Goal: Task Accomplishment & Management: Use online tool/utility

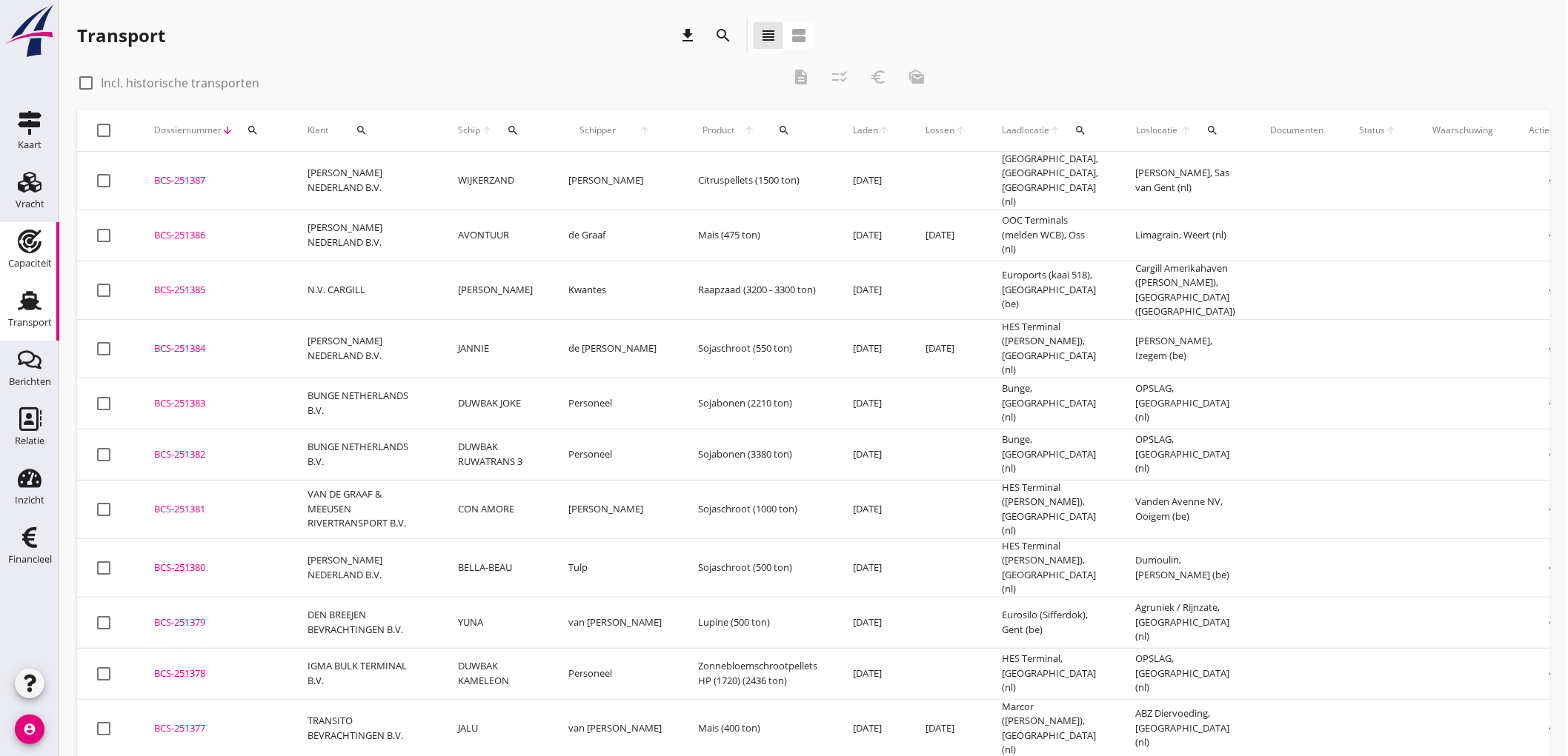
click at [38, 251] on icon "Capaciteit" at bounding box center [30, 242] width 24 height 24
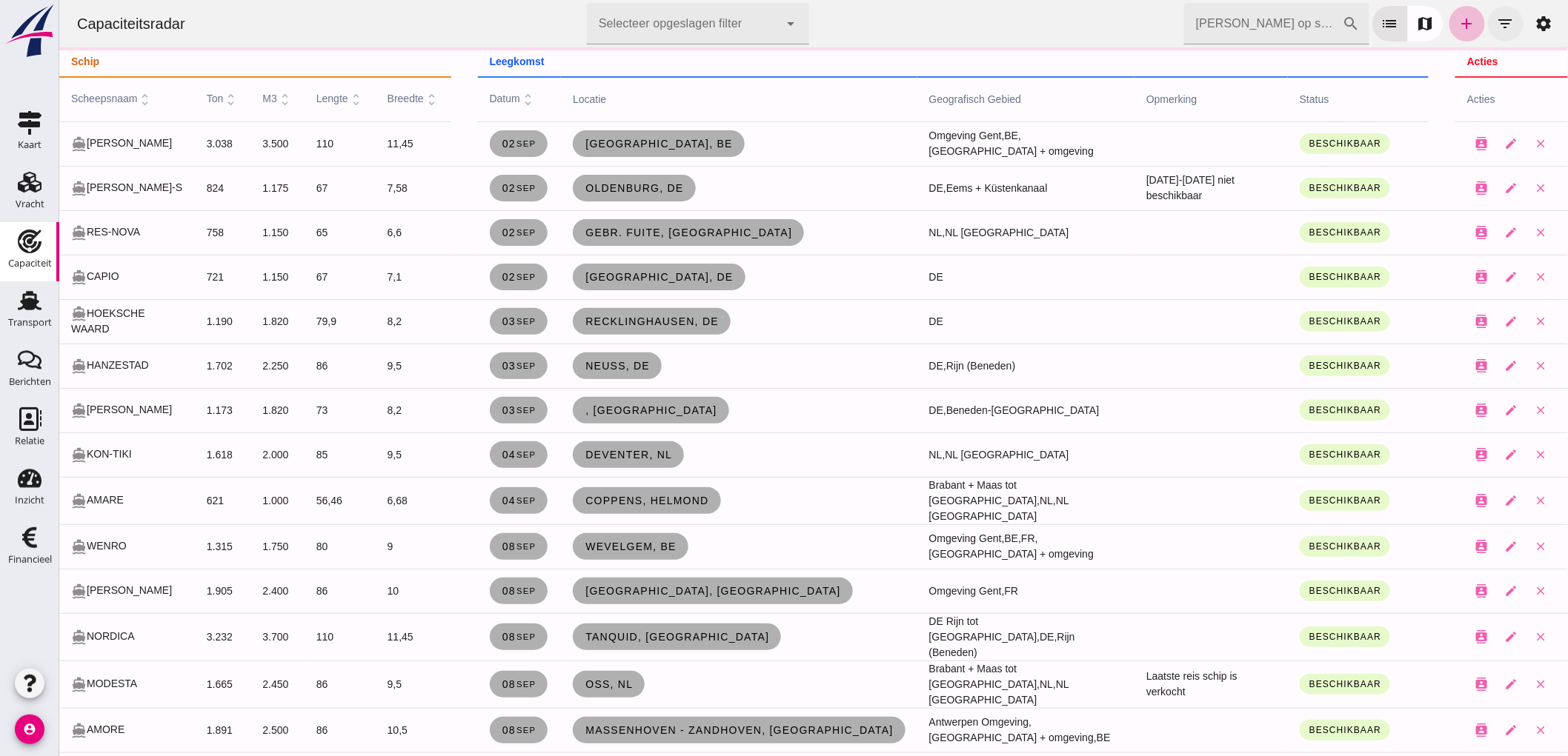
click at [1487, 24] on button "filter_list" at bounding box center [1505, 24] width 36 height 36
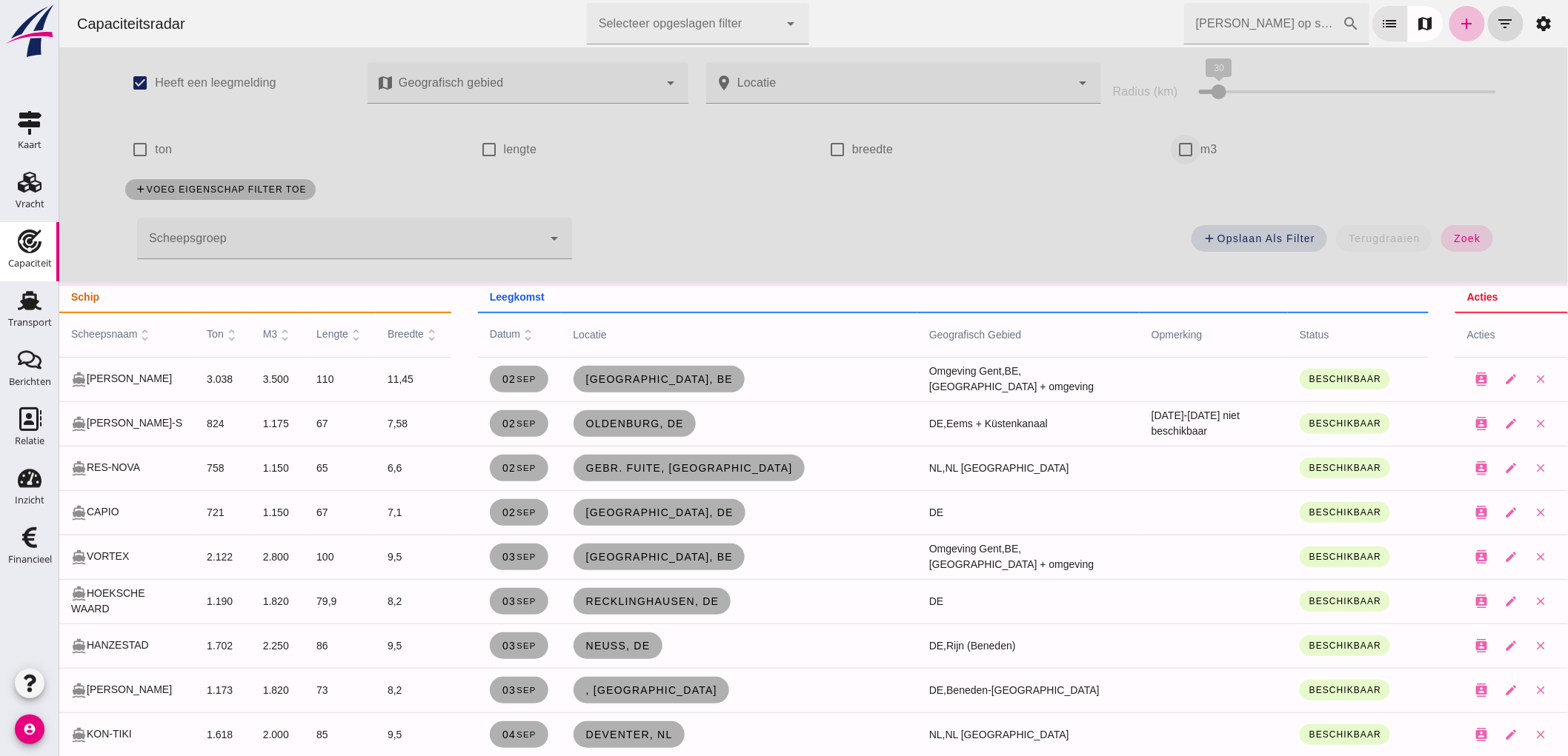
click at [1176, 143] on input "m3" at bounding box center [1185, 150] width 30 height 30
checkbox input "true"
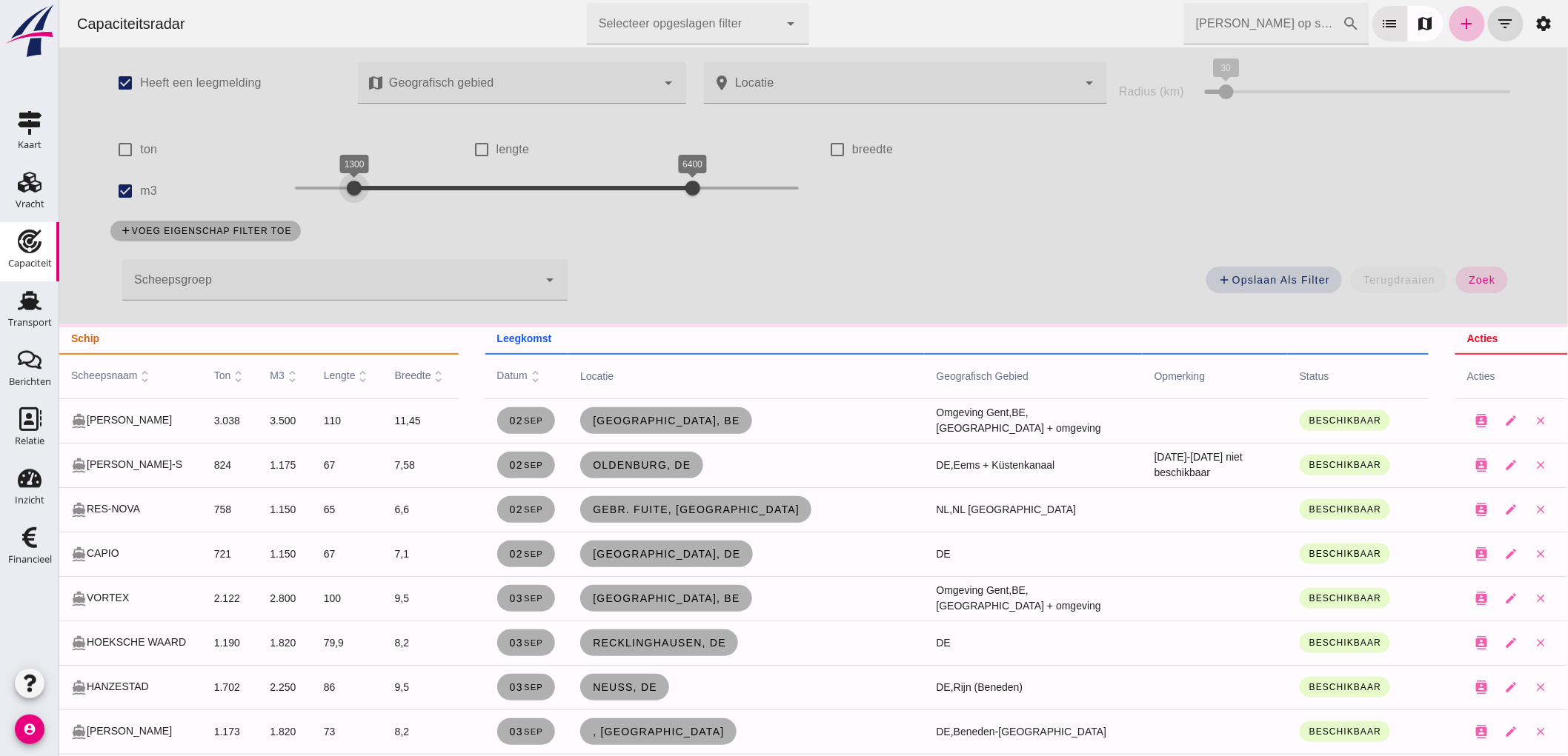
drag, startPoint x: 293, startPoint y: 194, endPoint x: 374, endPoint y: 183, distance: 81.7
click at [368, 181] on div at bounding box center [354, 188] width 30 height 30
click at [365, 194] on div at bounding box center [380, 188] width 30 height 30
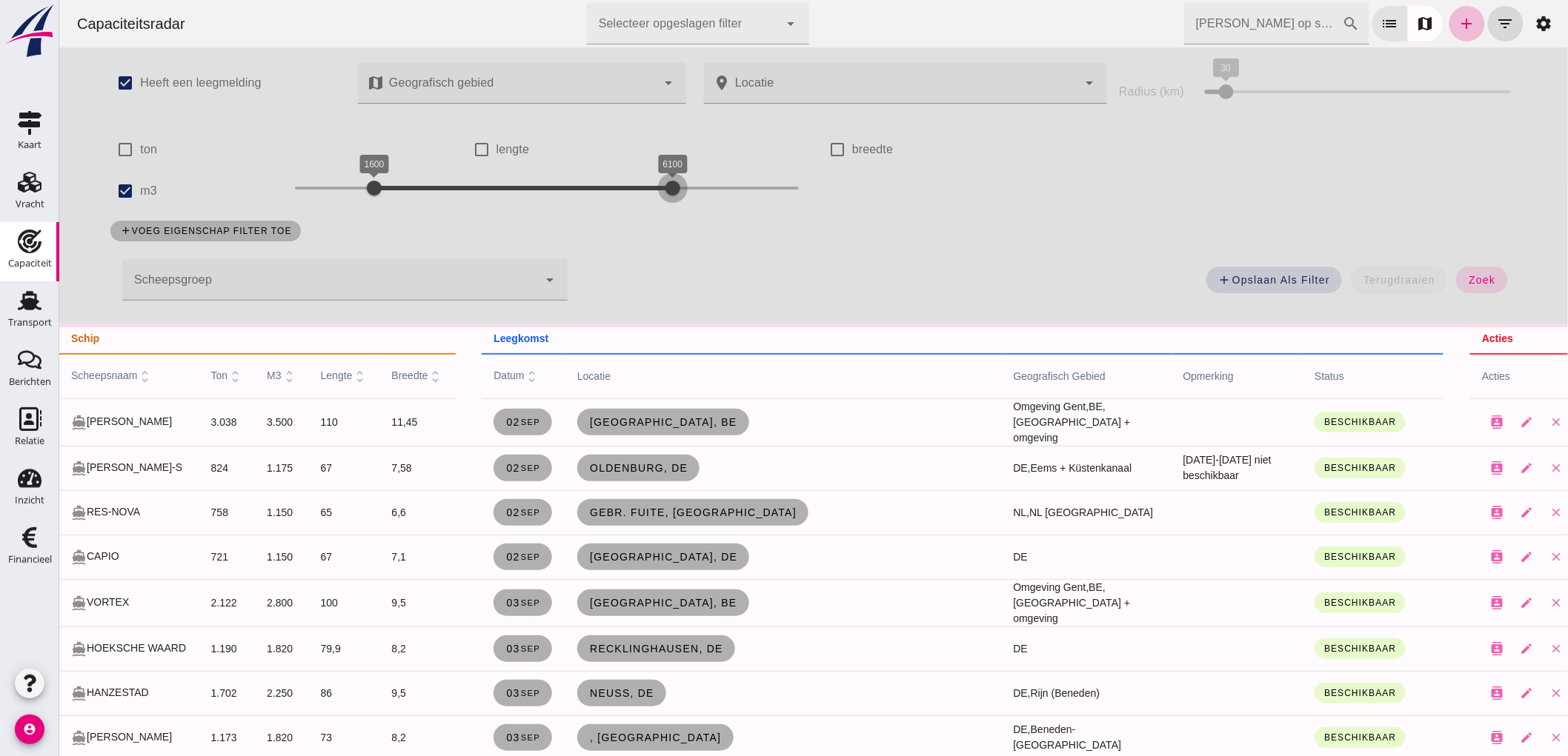
drag, startPoint x: 671, startPoint y: 187, endPoint x: 578, endPoint y: 187, distance: 93.0
click at [665, 187] on div "6100" at bounding box center [673, 188] width 15 height 15
click at [1424, 269] on button "terugdraaien" at bounding box center [1398, 280] width 97 height 27
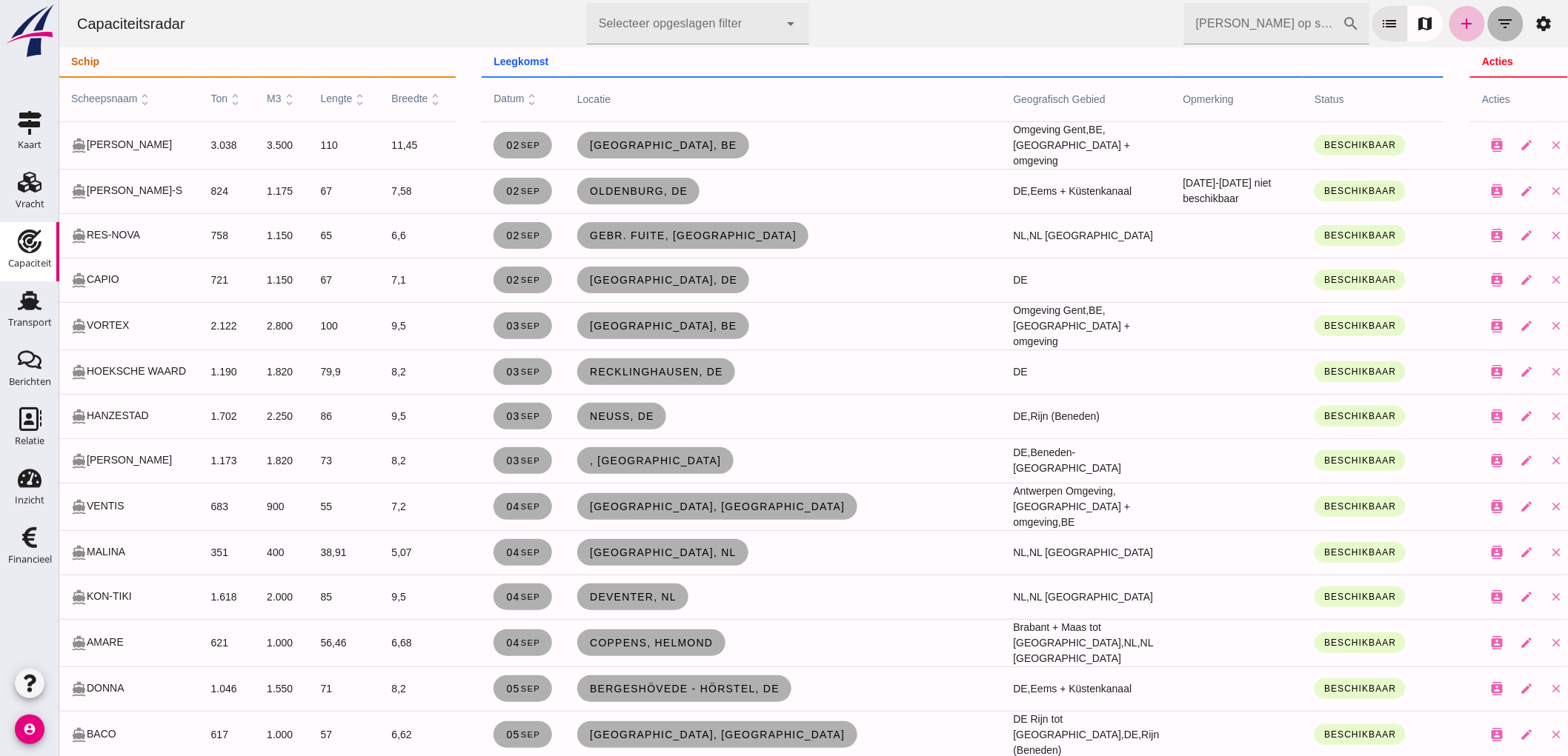
click at [1496, 28] on icon "filter_list" at bounding box center [1505, 24] width 18 height 18
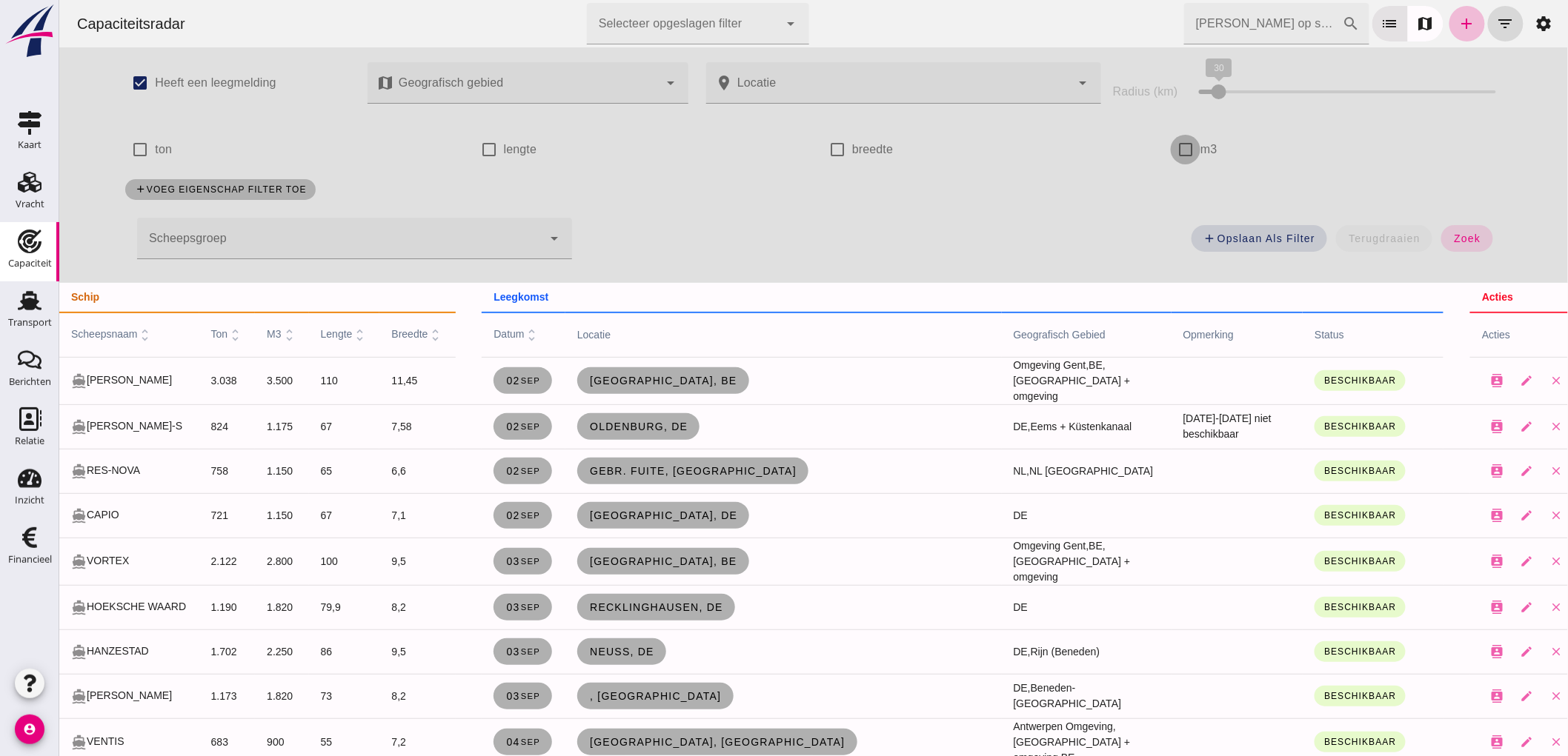
click at [1170, 158] on input "m3" at bounding box center [1185, 150] width 30 height 30
checkbox input "true"
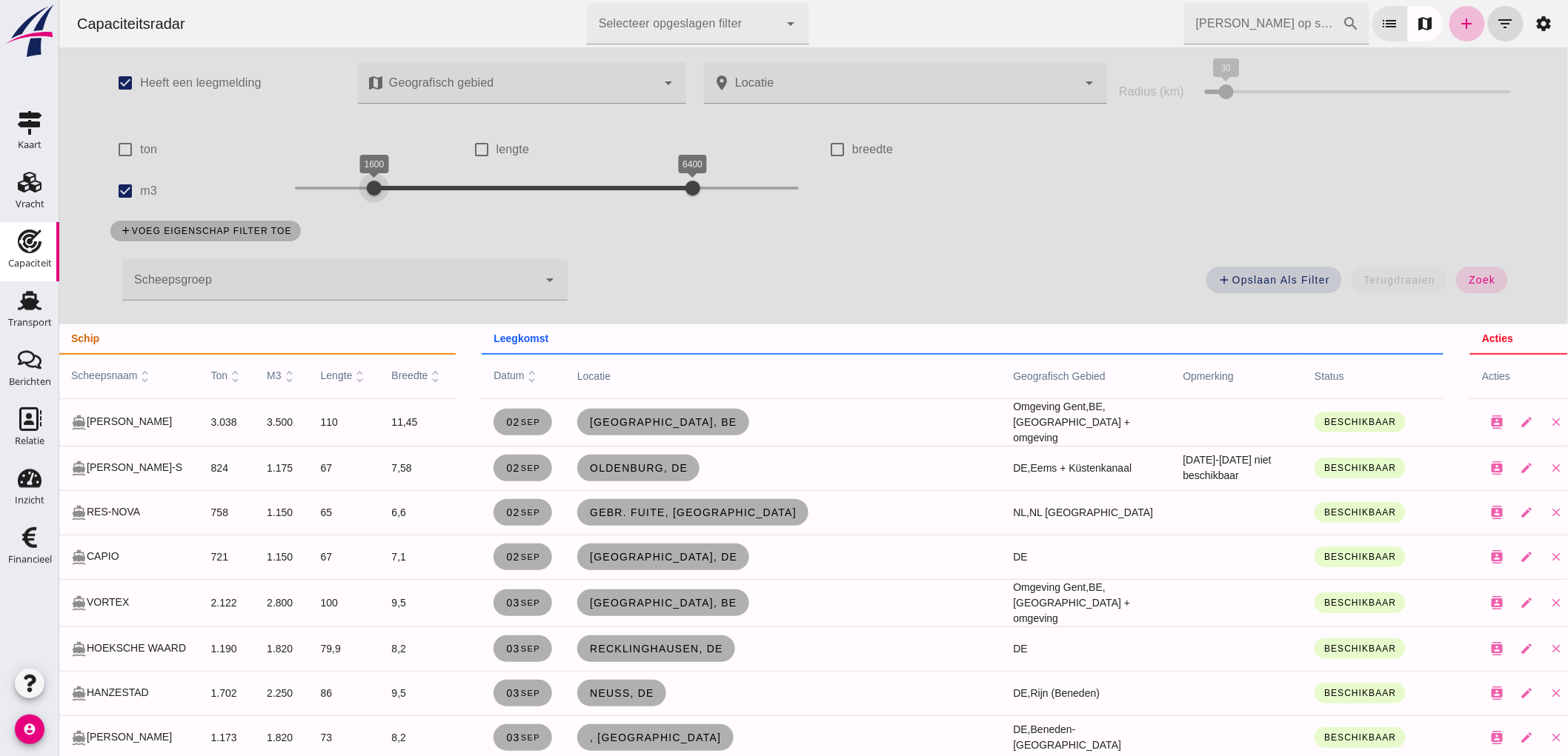
drag, startPoint x: 278, startPoint y: 179, endPoint x: 358, endPoint y: 195, distance: 81.6
click at [358, 195] on div at bounding box center [373, 188] width 30 height 30
drag, startPoint x: 648, startPoint y: 203, endPoint x: 408, endPoint y: 198, distance: 240.1
click at [408, 198] on div at bounding box center [420, 188] width 30 height 30
drag, startPoint x: 1469, startPoint y: 272, endPoint x: 644, endPoint y: 485, distance: 852.1
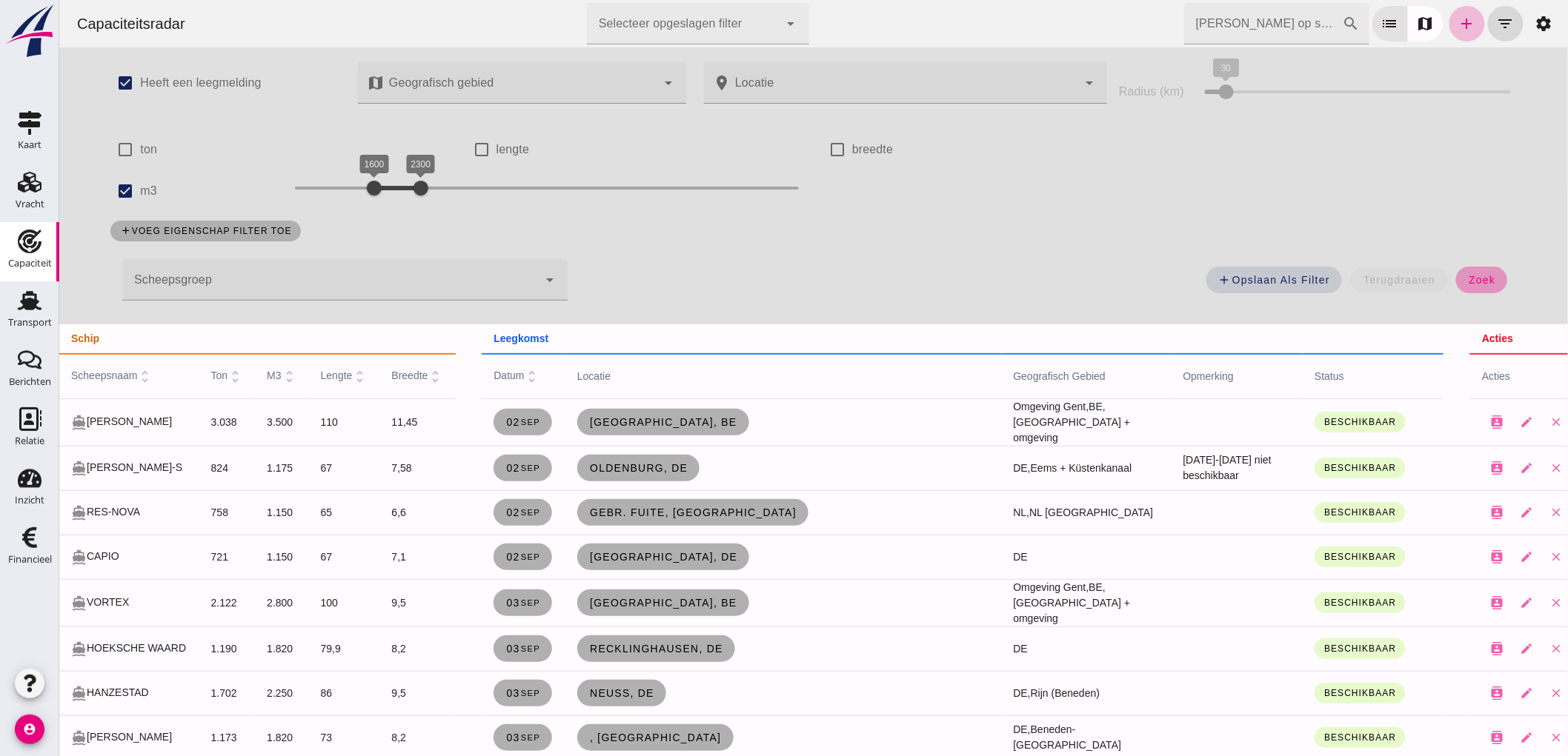
click at [1470, 272] on button "zoek" at bounding box center [1481, 280] width 51 height 27
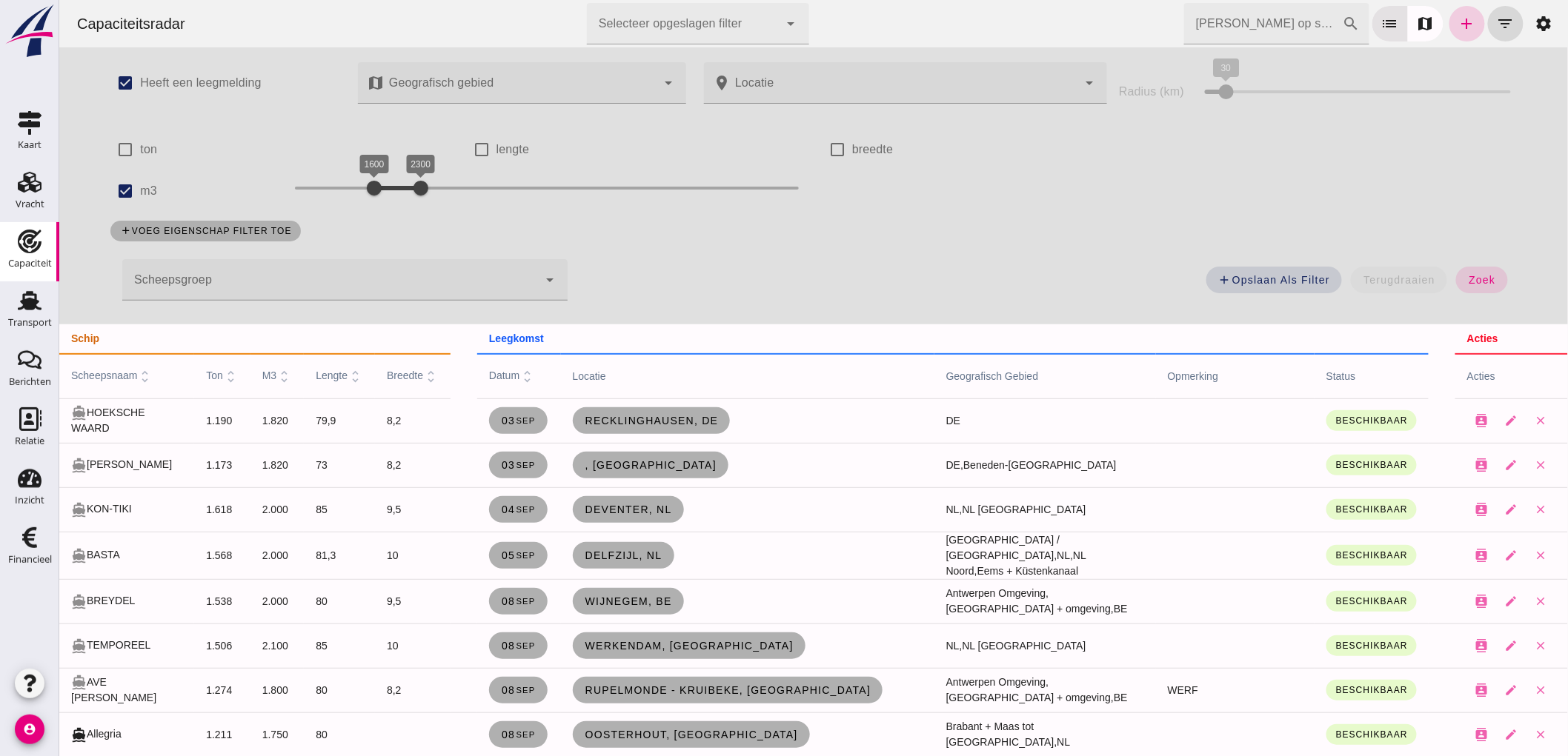
click at [1458, 25] on icon "add" at bounding box center [1467, 24] width 18 height 18
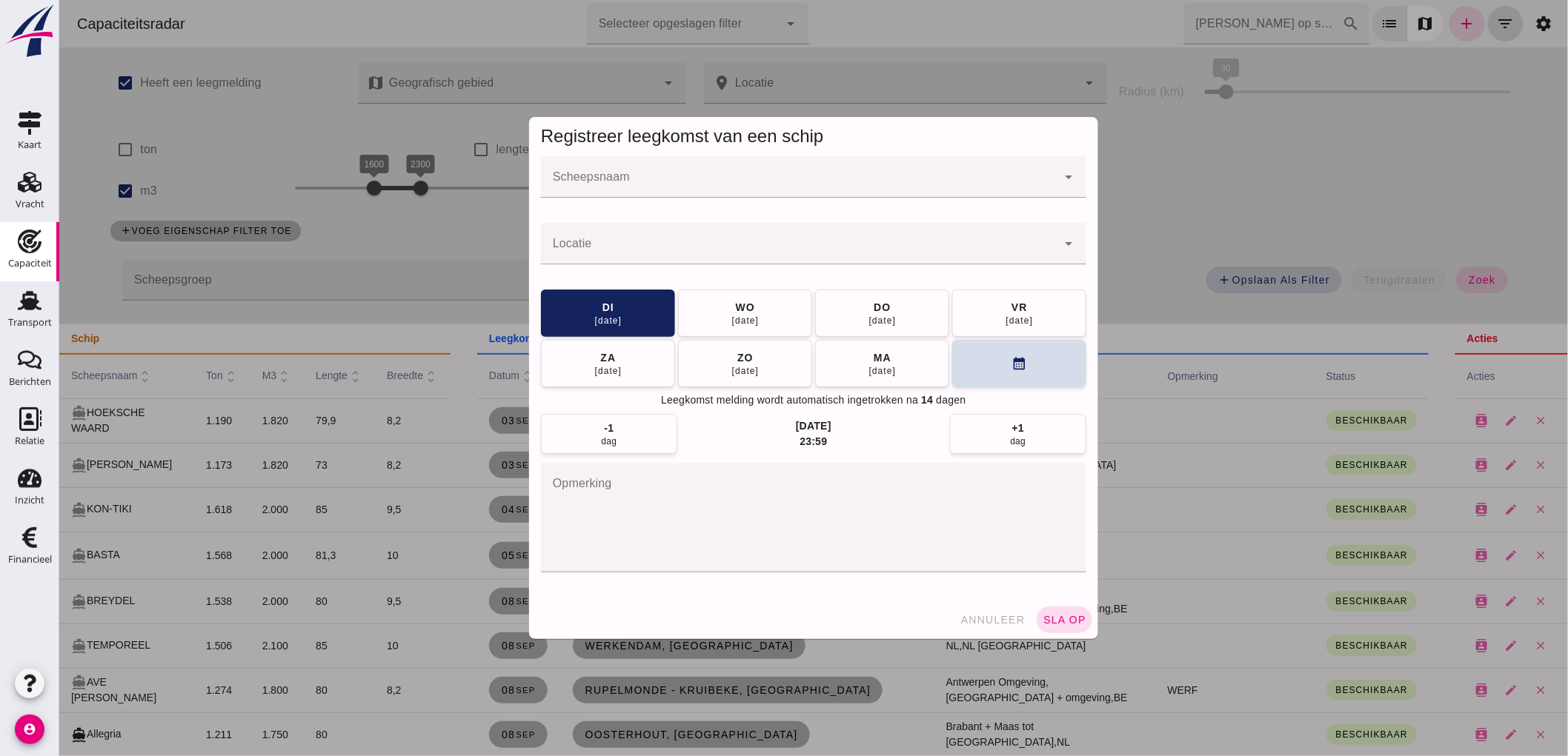
click at [641, 173] on div at bounding box center [798, 176] width 516 height 41
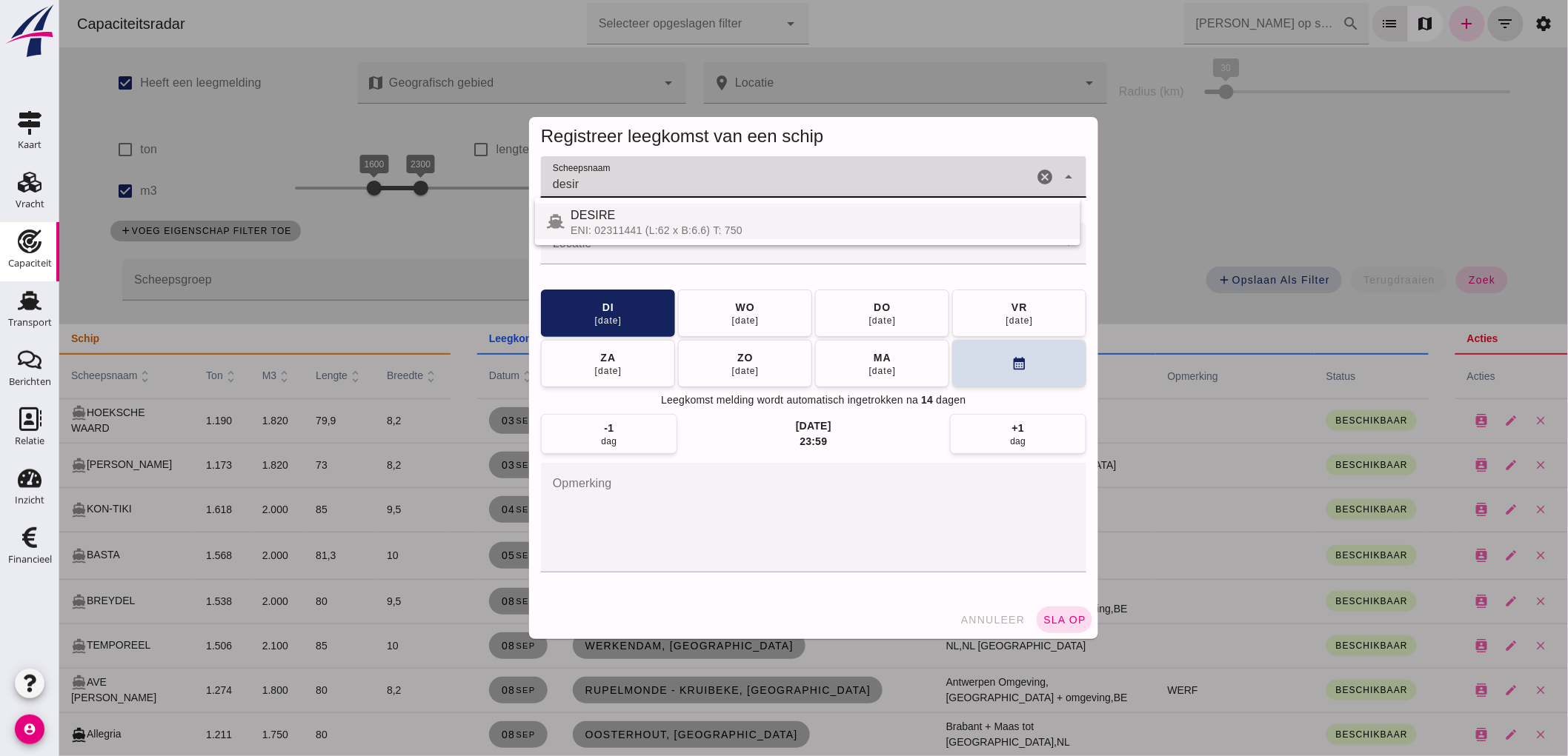
click at [647, 215] on div "DESIRE" at bounding box center [819, 215] width 498 height 18
type input "DESIRE"
click at [626, 239] on div at bounding box center [798, 243] width 516 height 41
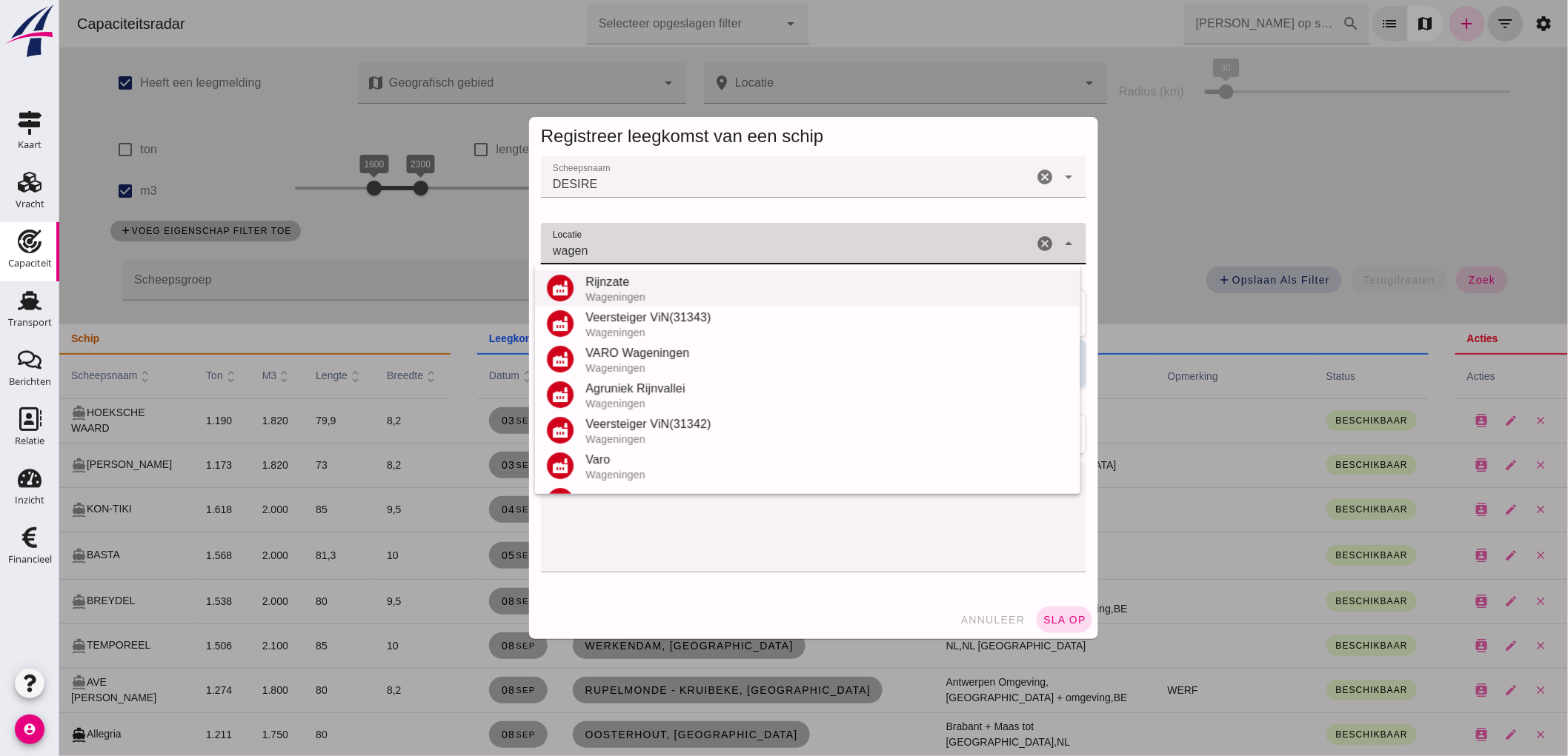
click at [635, 286] on div "Rijnzate" at bounding box center [827, 283] width 483 height 18
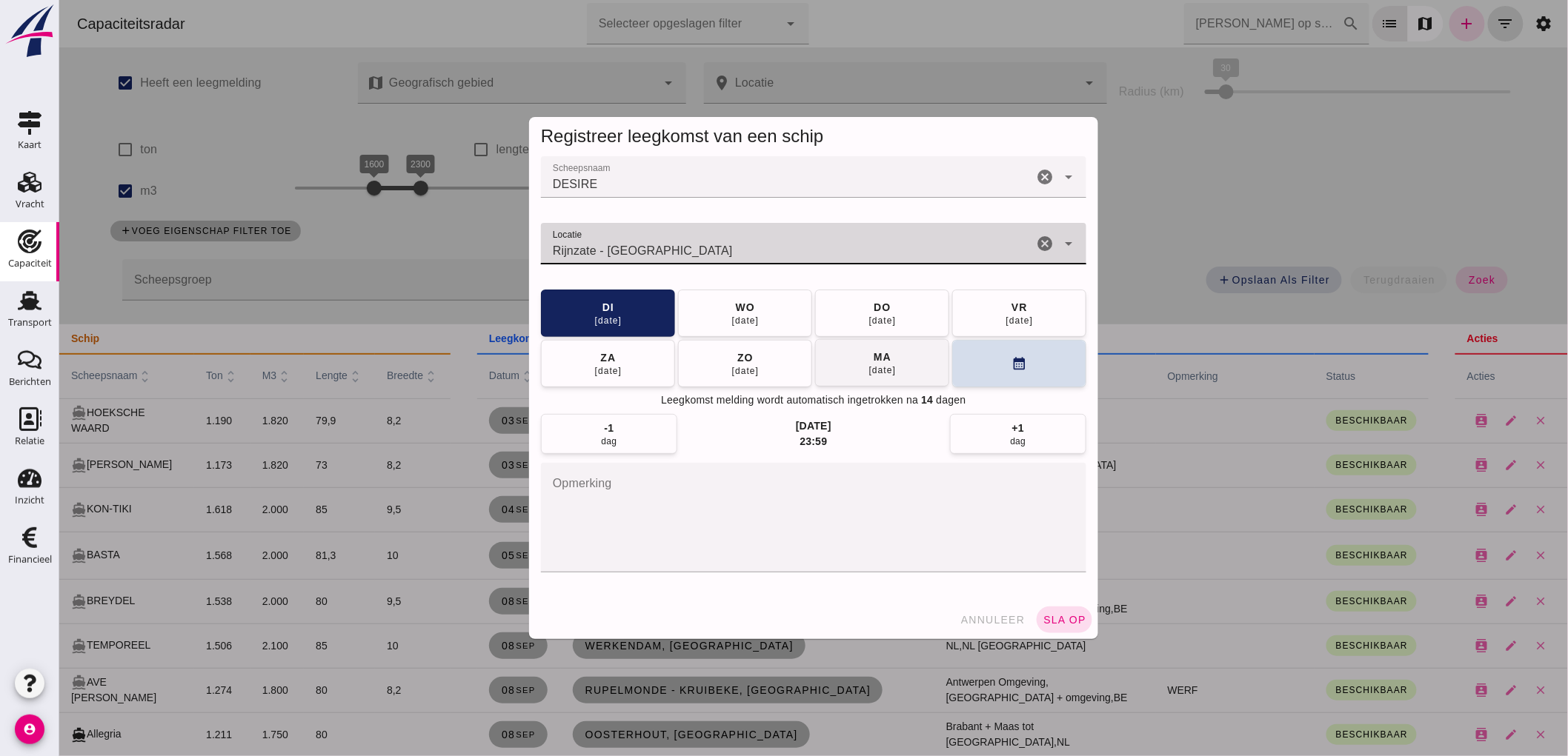
type input "Rijnzate - Wageningen"
click at [1035, 320] on button "vr 12 sep" at bounding box center [1018, 313] width 134 height 47
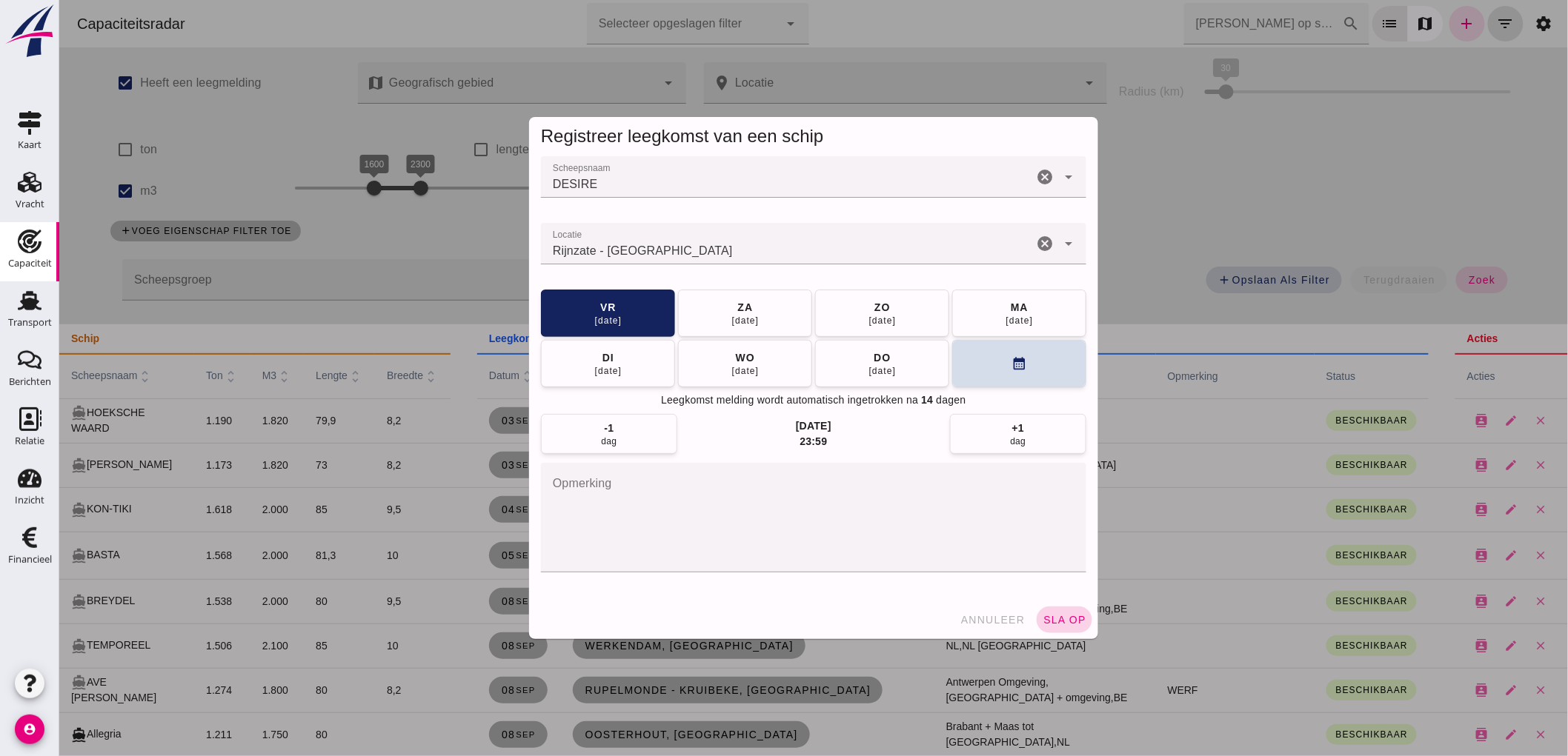
click at [1062, 628] on button "sla op" at bounding box center [1064, 620] width 55 height 27
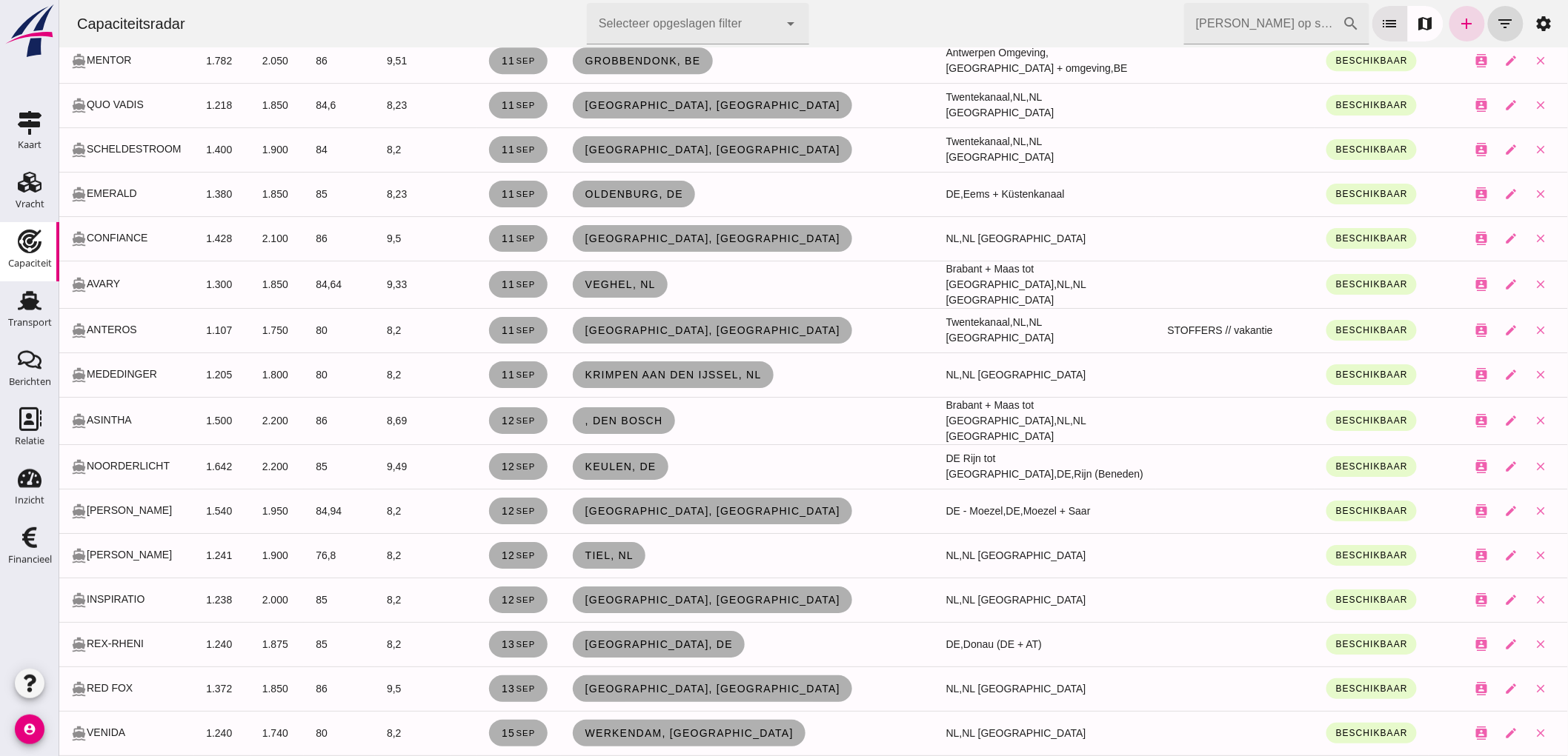
scroll to position [2057, 0]
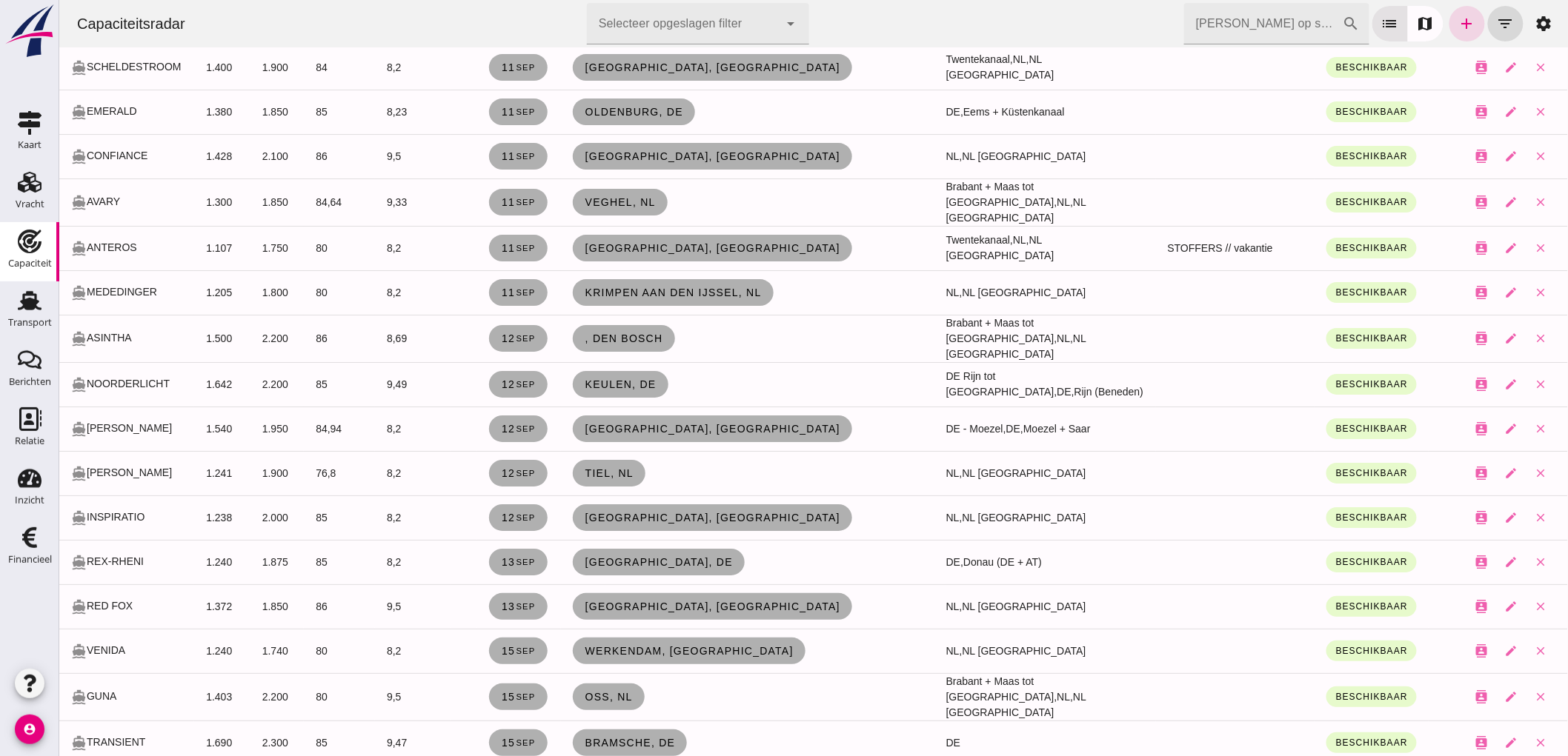
click at [1204, 27] on input "Zoek op scheepsnaam" at bounding box center [1263, 23] width 159 height 41
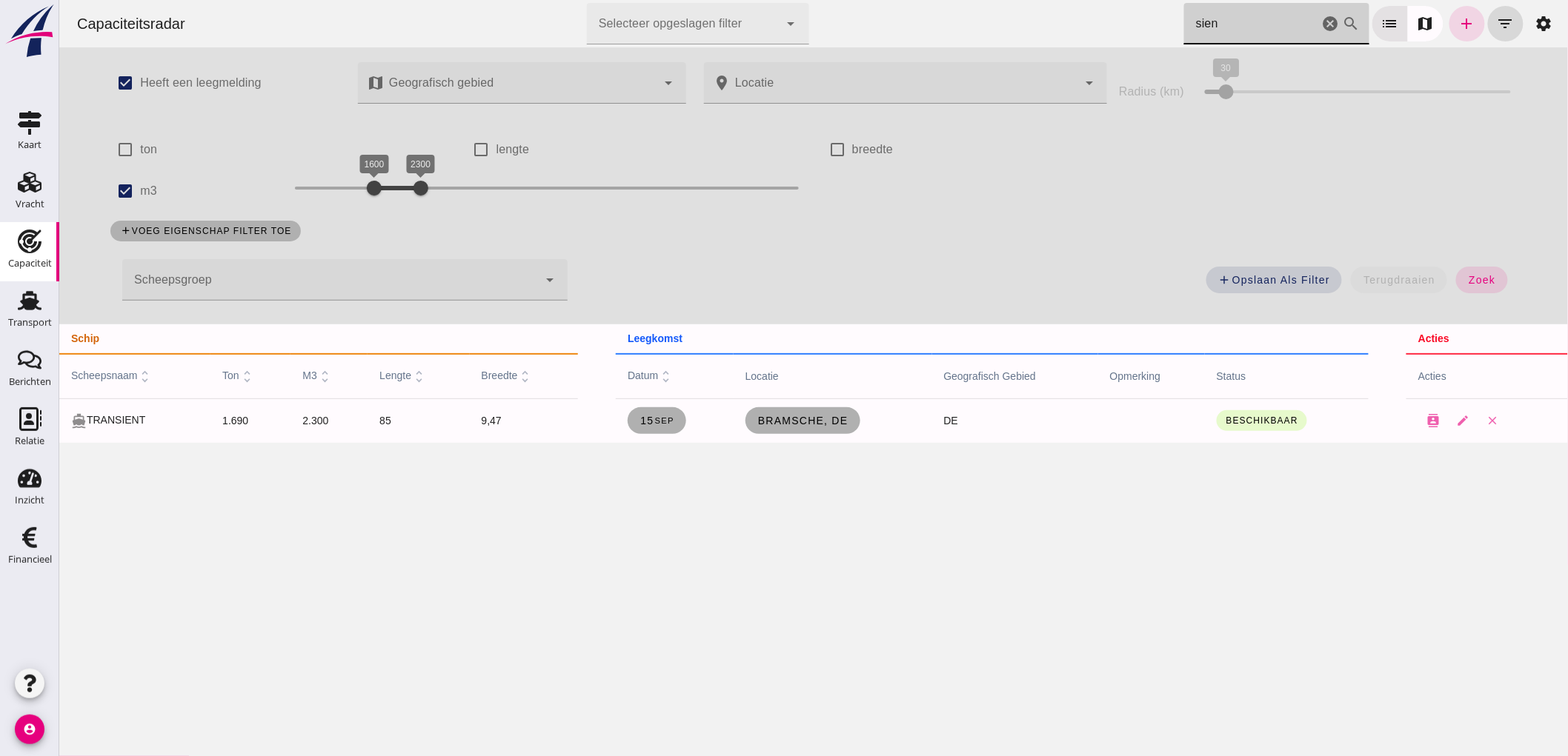
scroll to position [0, 0]
type input "sien"
click at [150, 189] on label "m3" at bounding box center [147, 191] width 17 height 41
click at [139, 189] on input "m3" at bounding box center [125, 191] width 30 height 30
checkbox input "false"
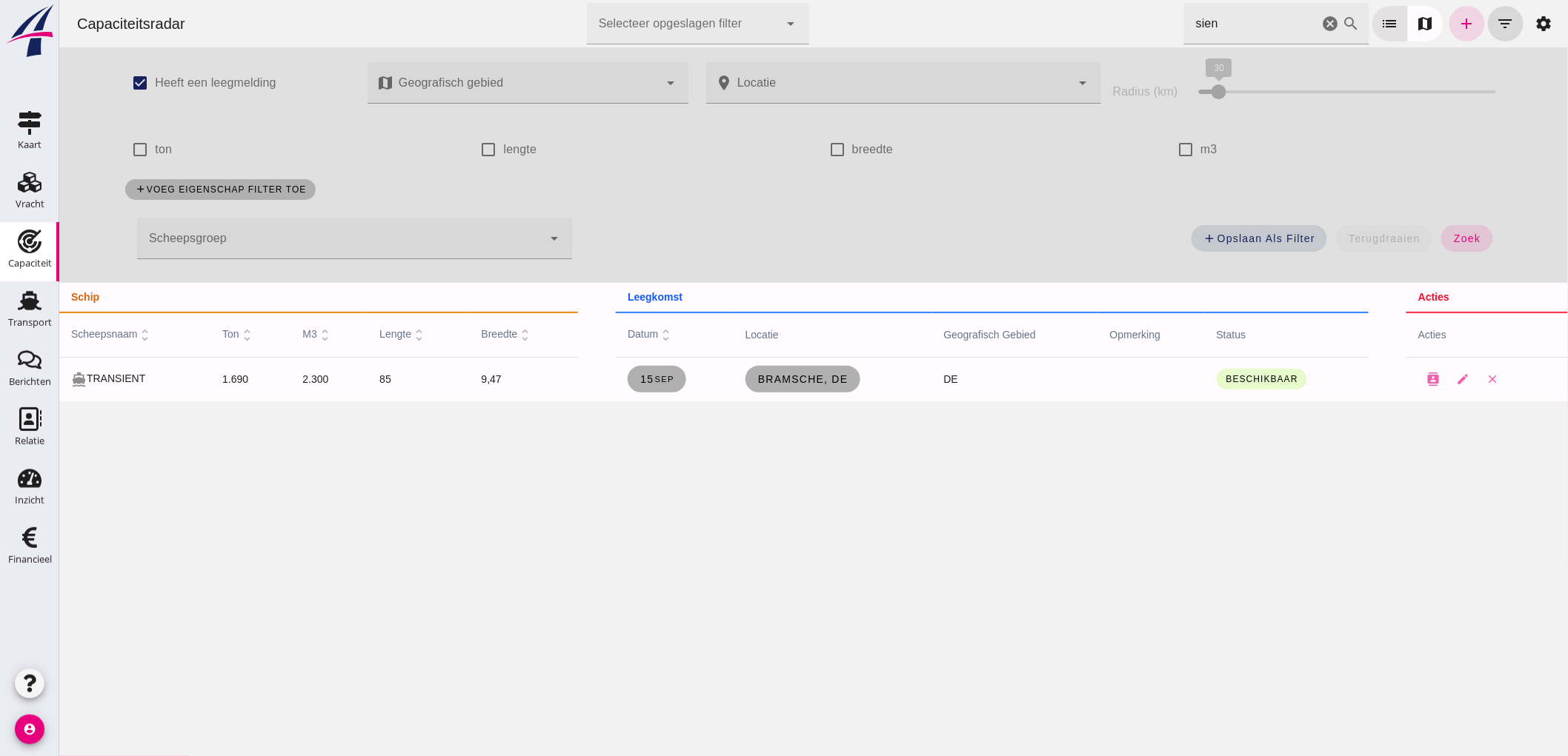
click at [1519, 245] on div "check_box Heeft een leegmelding map Geografisch gebied Geografisch gebied cance…" at bounding box center [812, 165] width 1509 height 236
click at [1498, 242] on div "add Opslaan als filter terugdraaien zoek" at bounding box center [1045, 242] width 929 height 53
click at [1469, 238] on span "zoek" at bounding box center [1466, 239] width 28 height 12
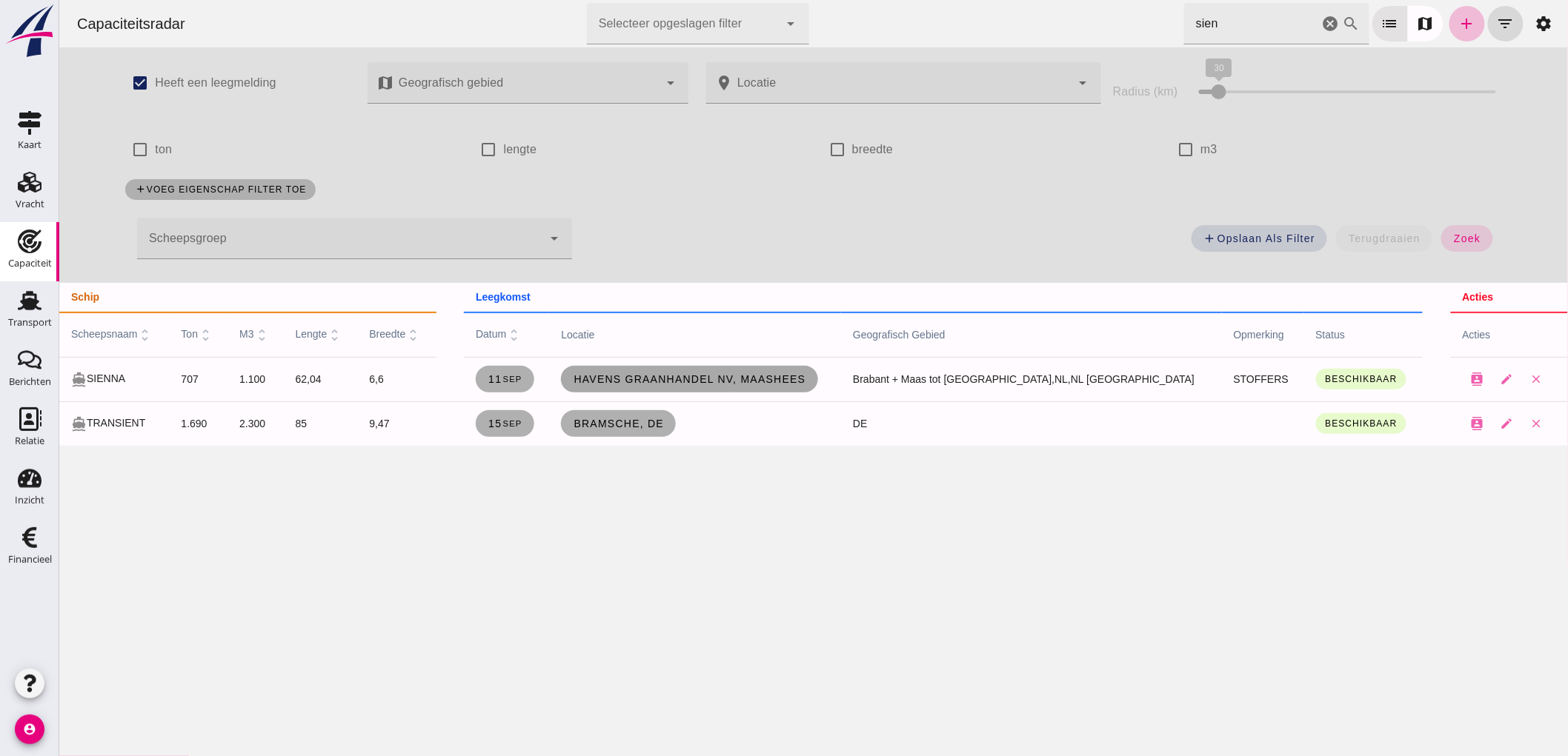
click at [743, 381] on span "Havens Graanhandel NV, Maashees" at bounding box center [688, 379] width 233 height 12
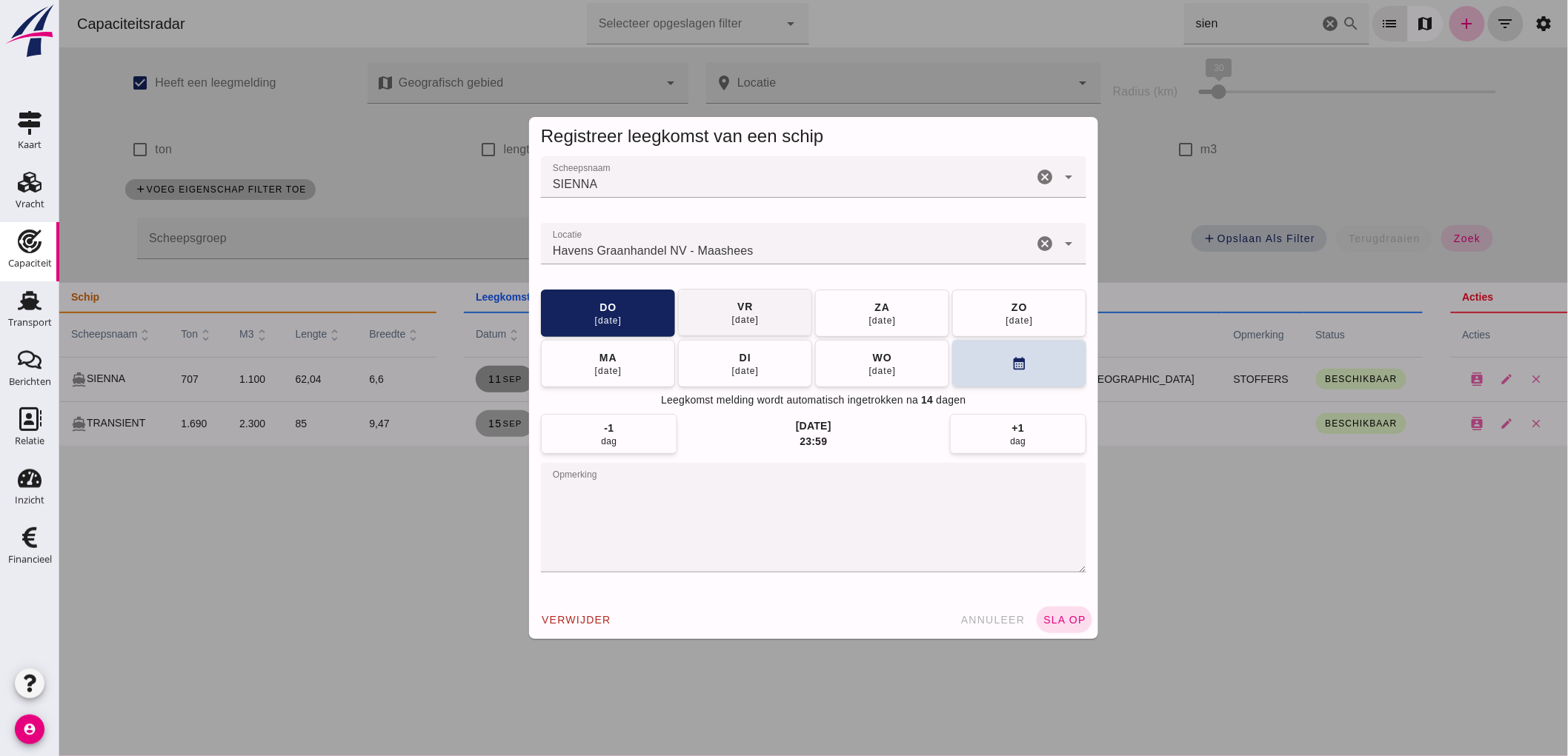
click at [688, 294] on button "vr 12 sep" at bounding box center [744, 312] width 134 height 47
click at [1047, 627] on button "sla op" at bounding box center [1064, 620] width 55 height 27
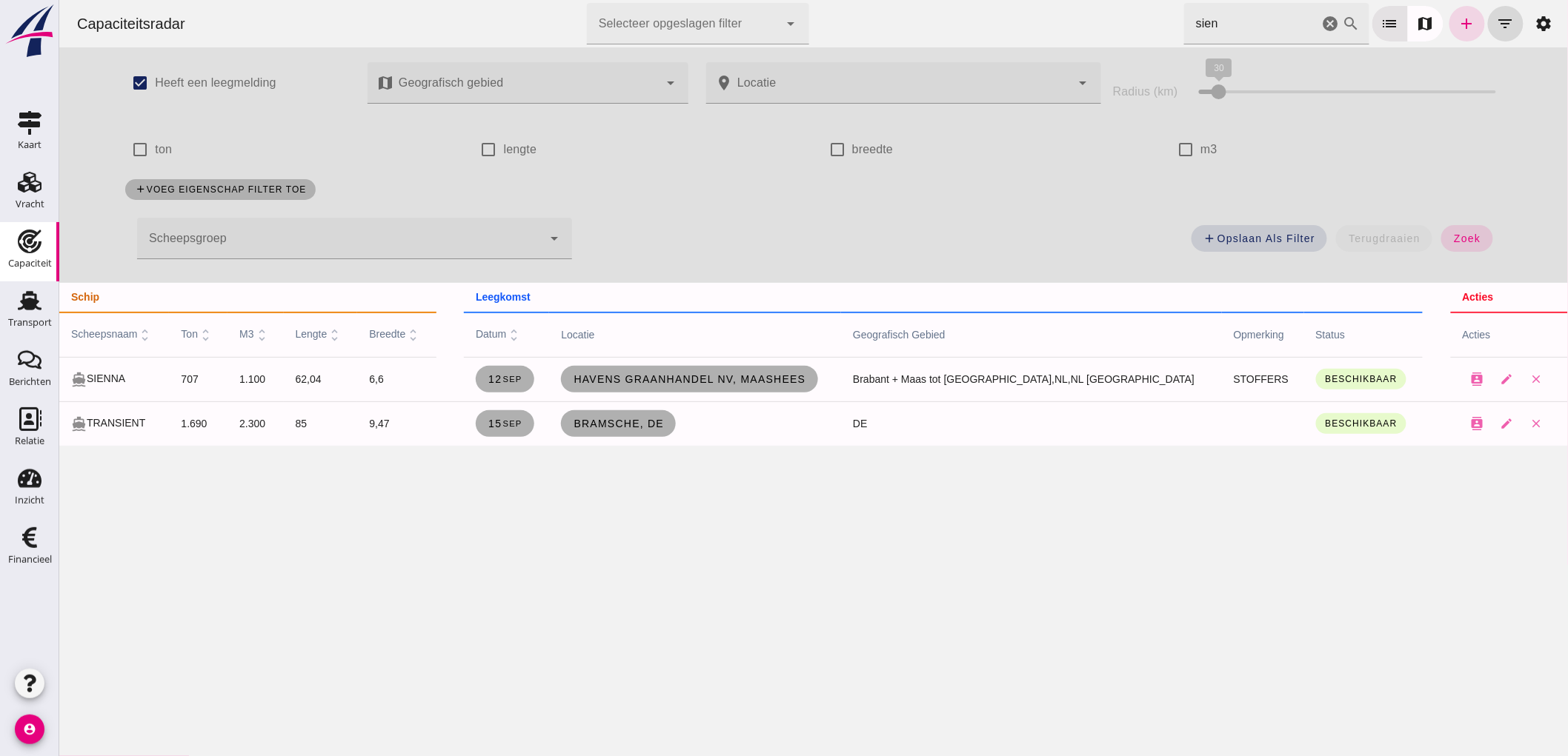
drag, startPoint x: 1317, startPoint y: 27, endPoint x: 58, endPoint y: 27, distance: 1259.0
click at [1321, 27] on icon "cancel" at bounding box center [1330, 24] width 18 height 18
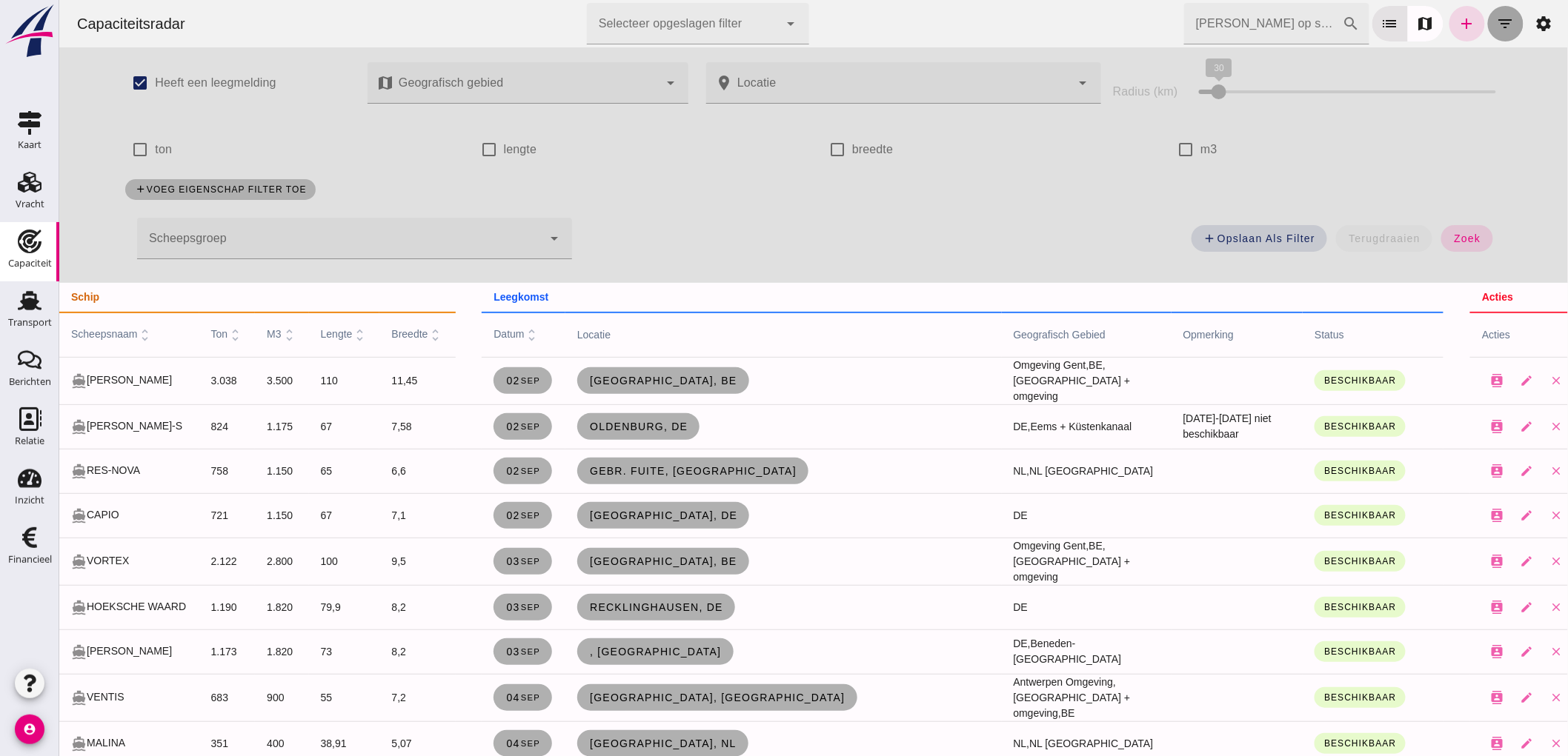
click at [1504, 34] on button "filter_list" at bounding box center [1505, 24] width 36 height 36
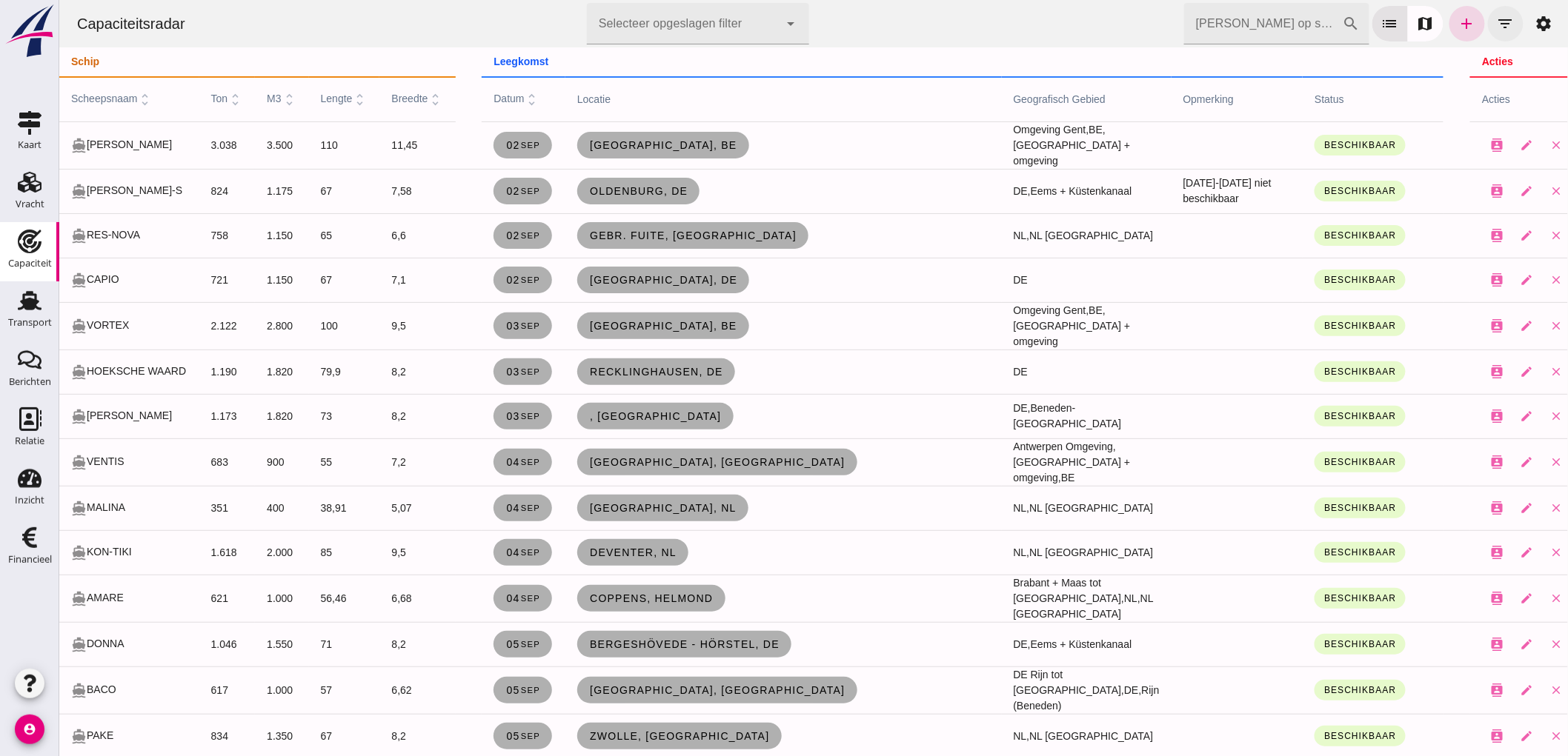
click at [1504, 34] on button "filter_list" at bounding box center [1505, 24] width 36 height 36
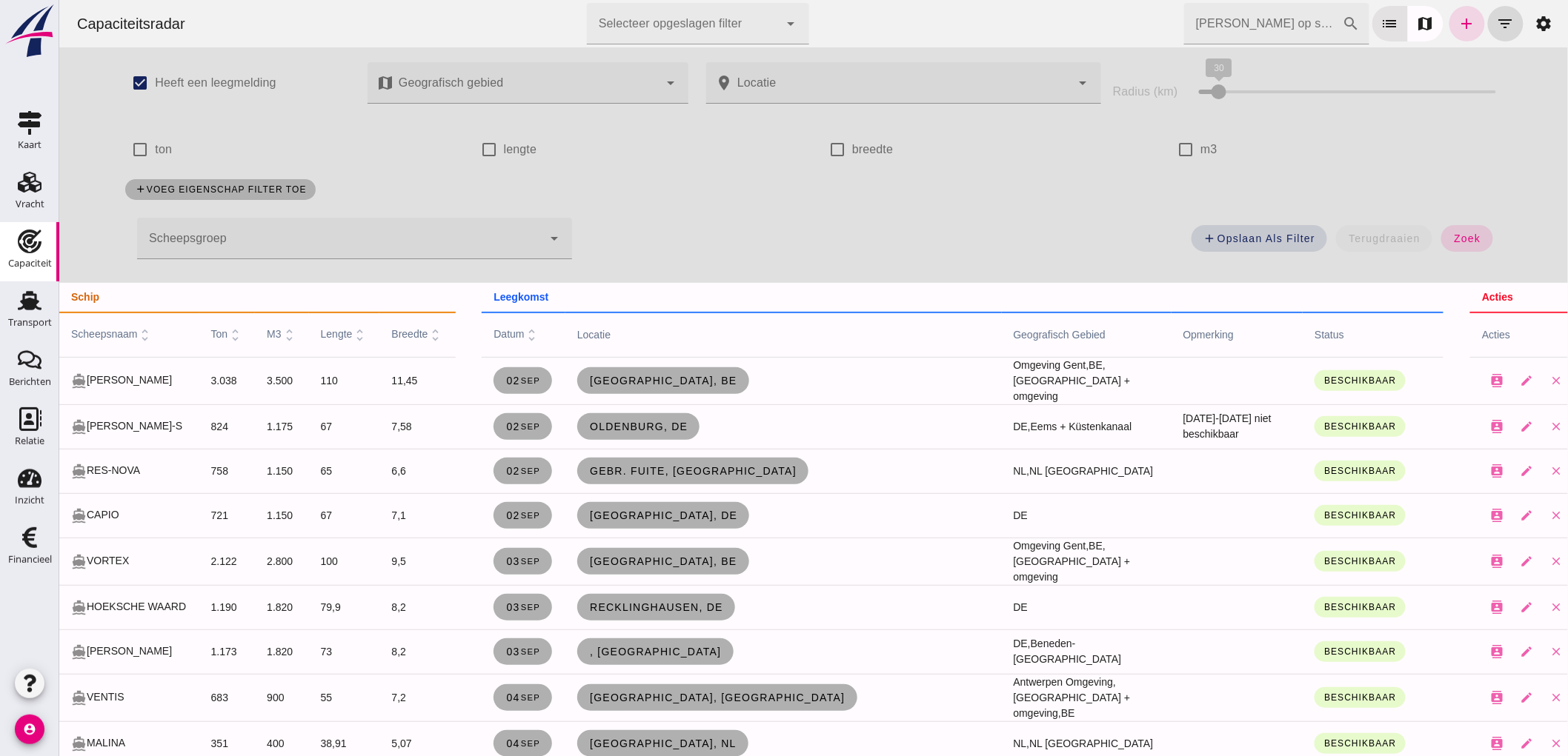
click at [1186, 150] on input "m3" at bounding box center [1185, 150] width 30 height 30
checkbox input "true"
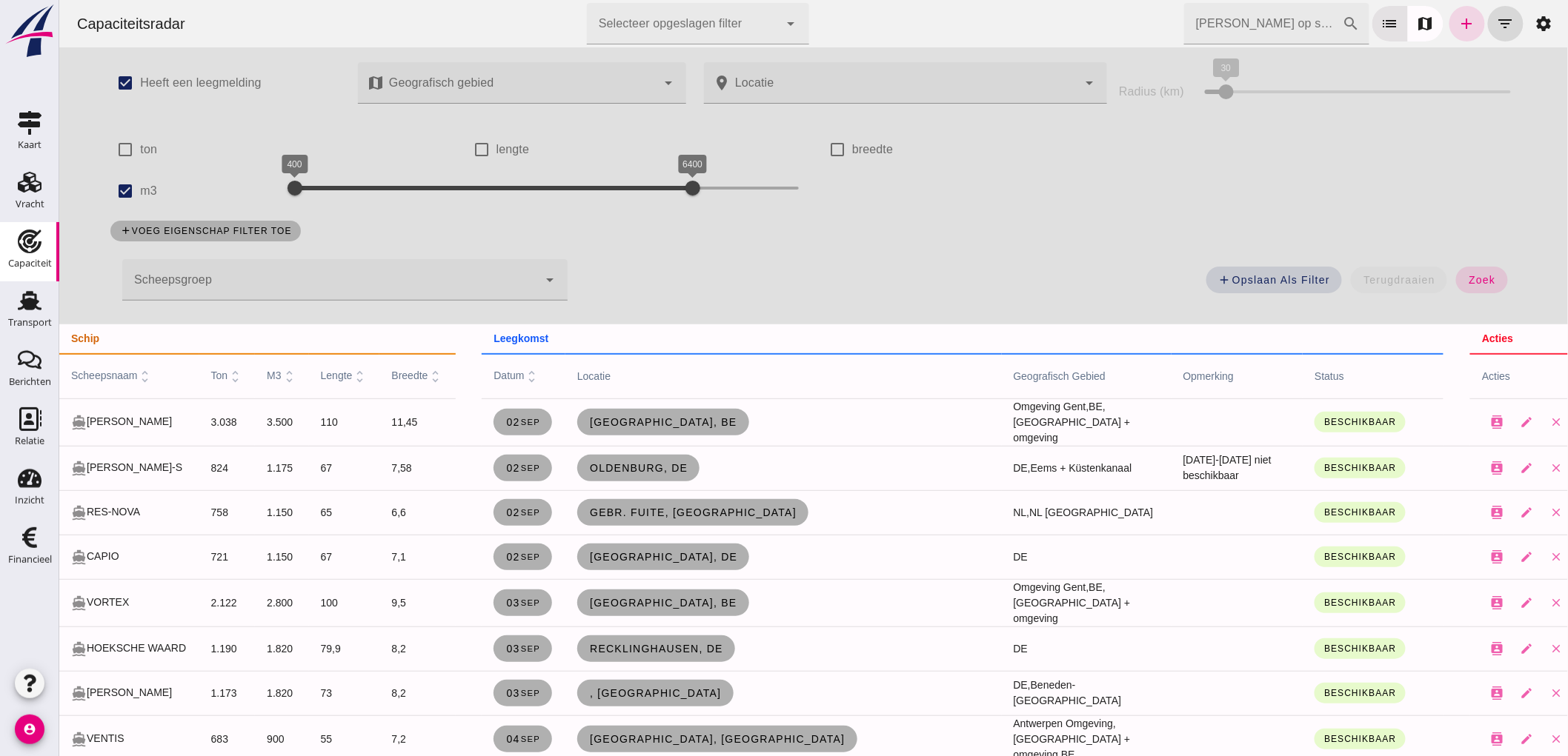
scroll to position [82, 0]
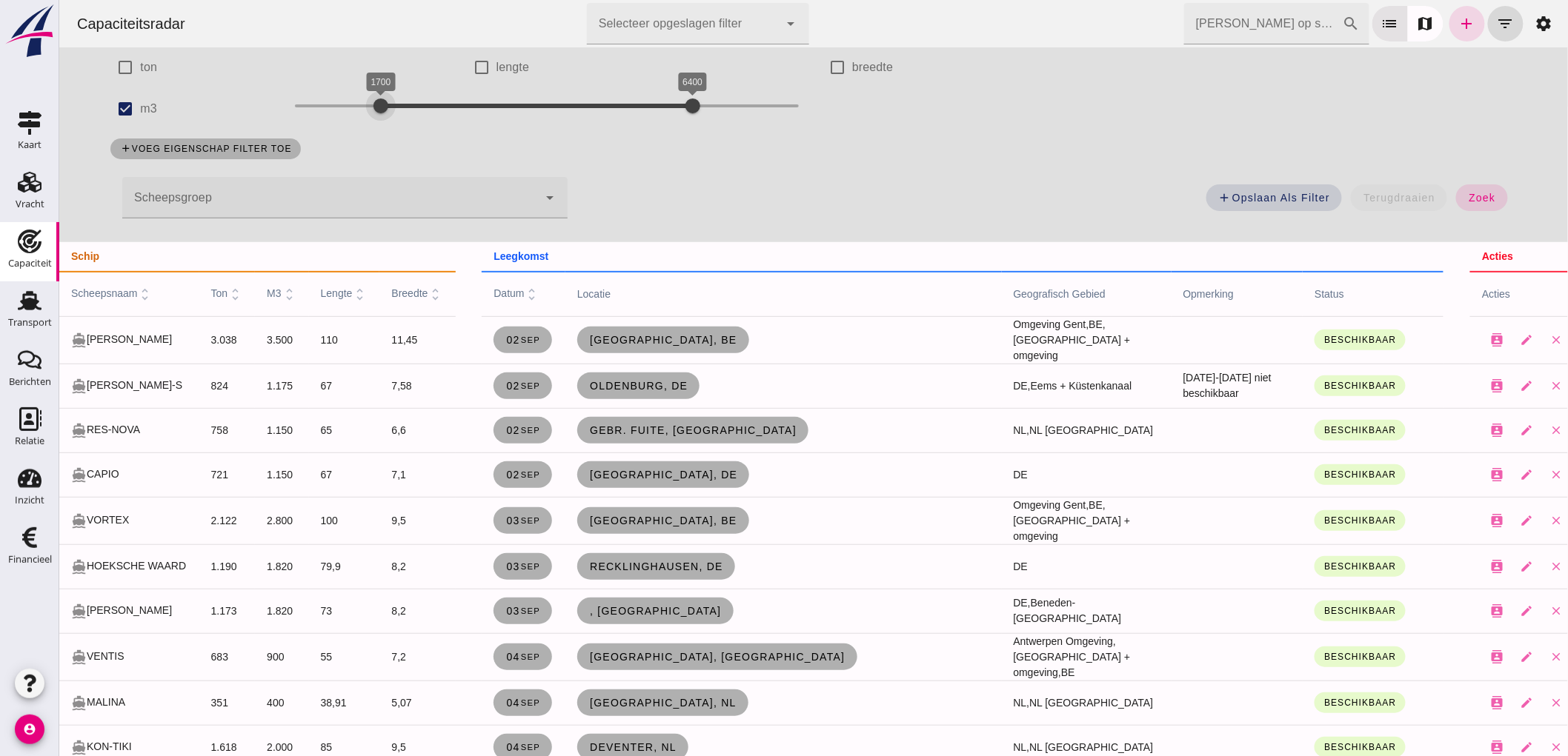
drag, startPoint x: 284, startPoint y: 97, endPoint x: 371, endPoint y: 117, distance: 89.3
click at [371, 117] on div at bounding box center [380, 106] width 30 height 30
click at [1472, 200] on span "zoek" at bounding box center [1481, 198] width 28 height 12
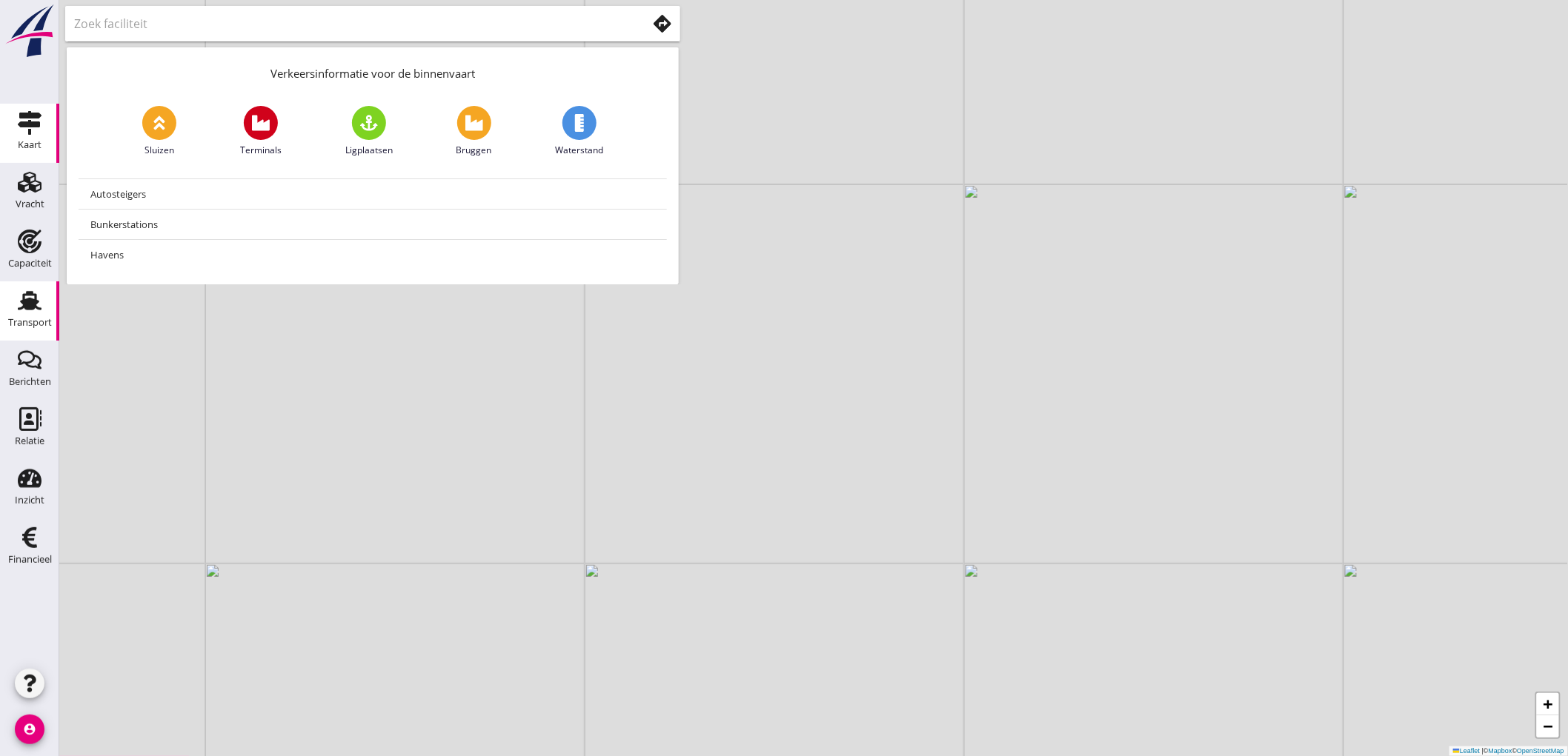
click at [48, 327] on div "Transport" at bounding box center [30, 322] width 43 height 10
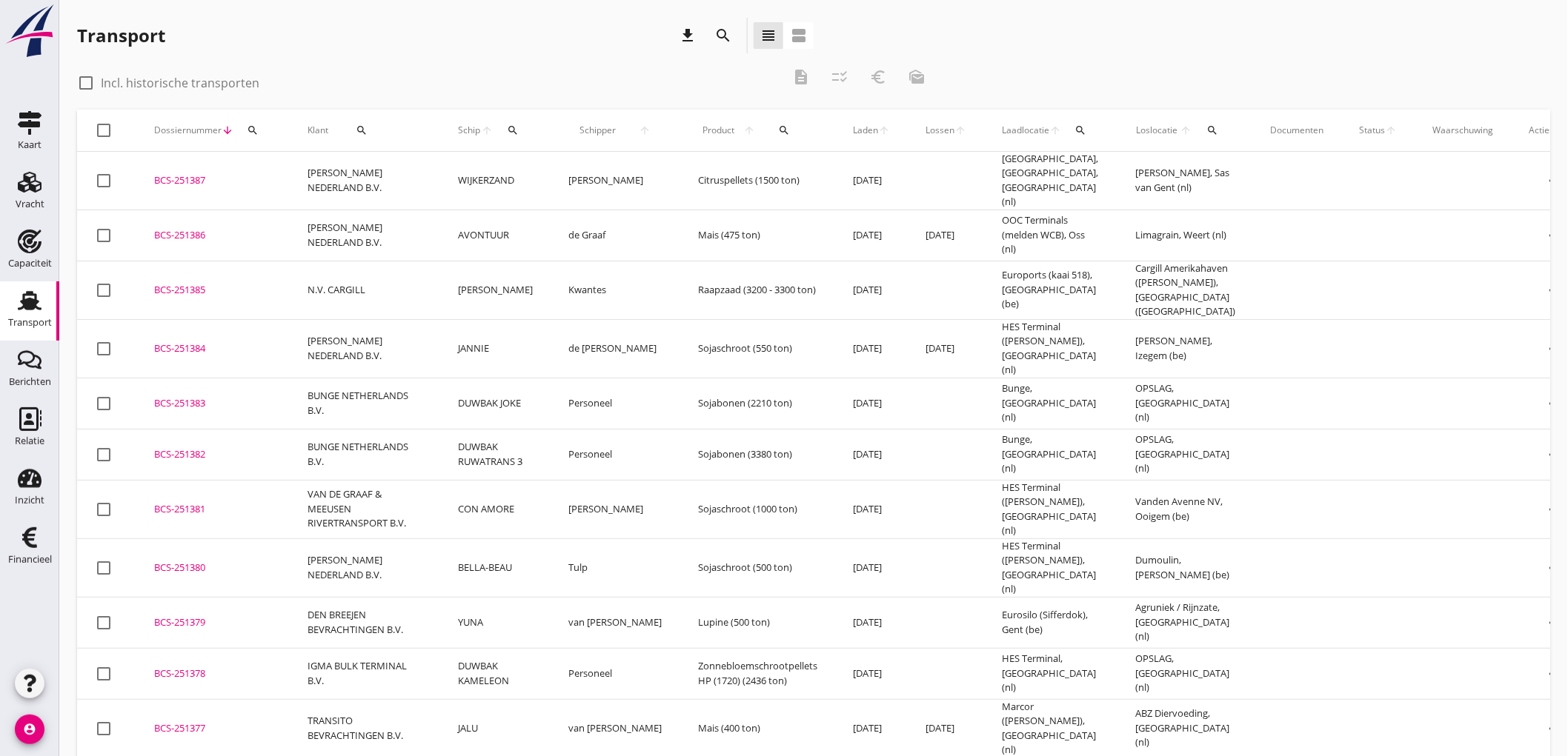
drag, startPoint x: 78, startPoint y: 100, endPoint x: 461, endPoint y: 74, distance: 383.9
click at [468, 80] on div "check_box_outline_blank Incl. historische transporten description checklist_rtl…" at bounding box center [506, 81] width 860 height 44
click at [454, 56] on div "Transport download search view_headline view_agenda" at bounding box center [445, 38] width 737 height 41
click at [1068, 133] on div "search" at bounding box center [1081, 130] width 27 height 12
click at [1054, 170] on input "text" at bounding box center [1130, 173] width 154 height 24
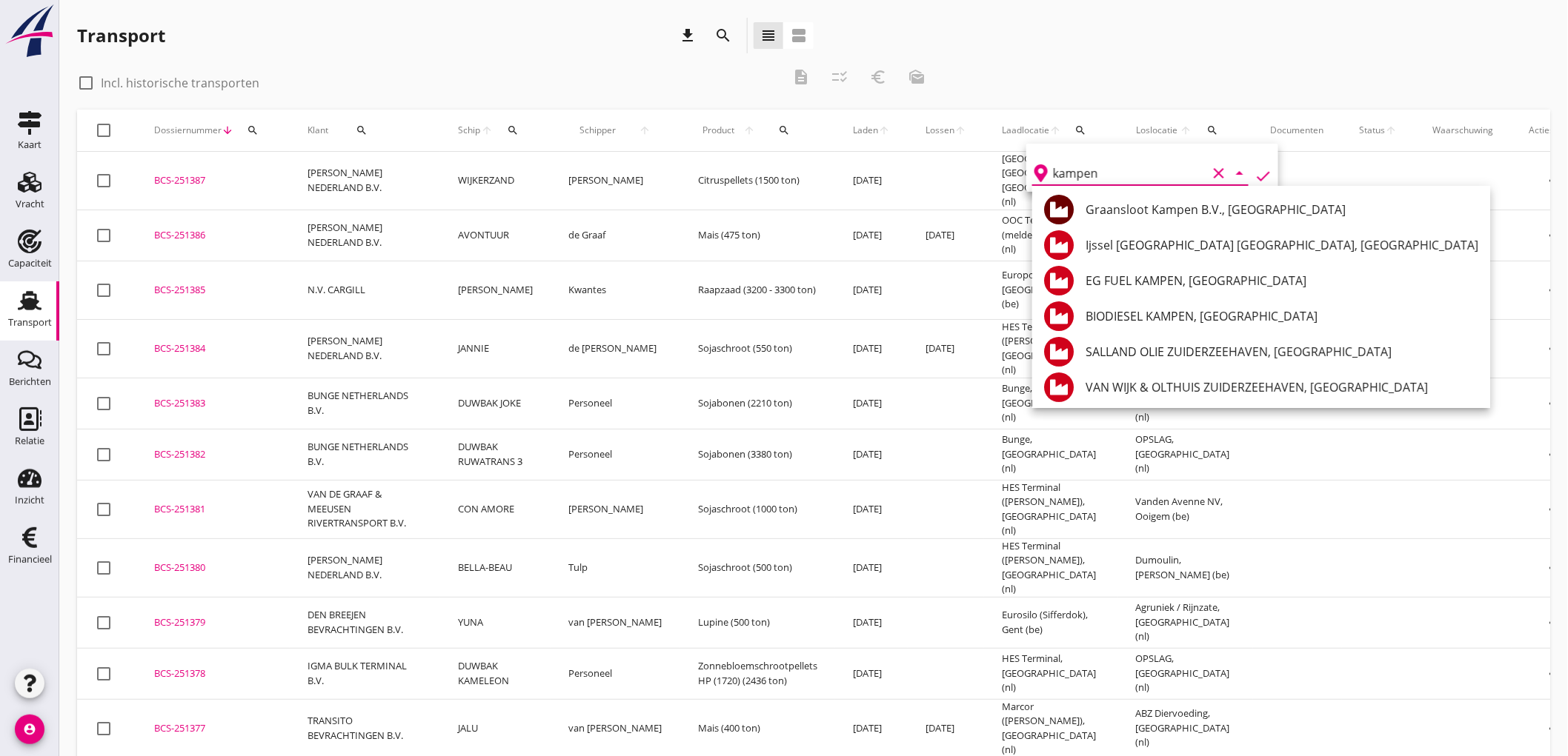
click at [1195, 216] on div "Graansloot Kampen B.V., [GEOGRAPHIC_DATA]" at bounding box center [1281, 209] width 393 height 18
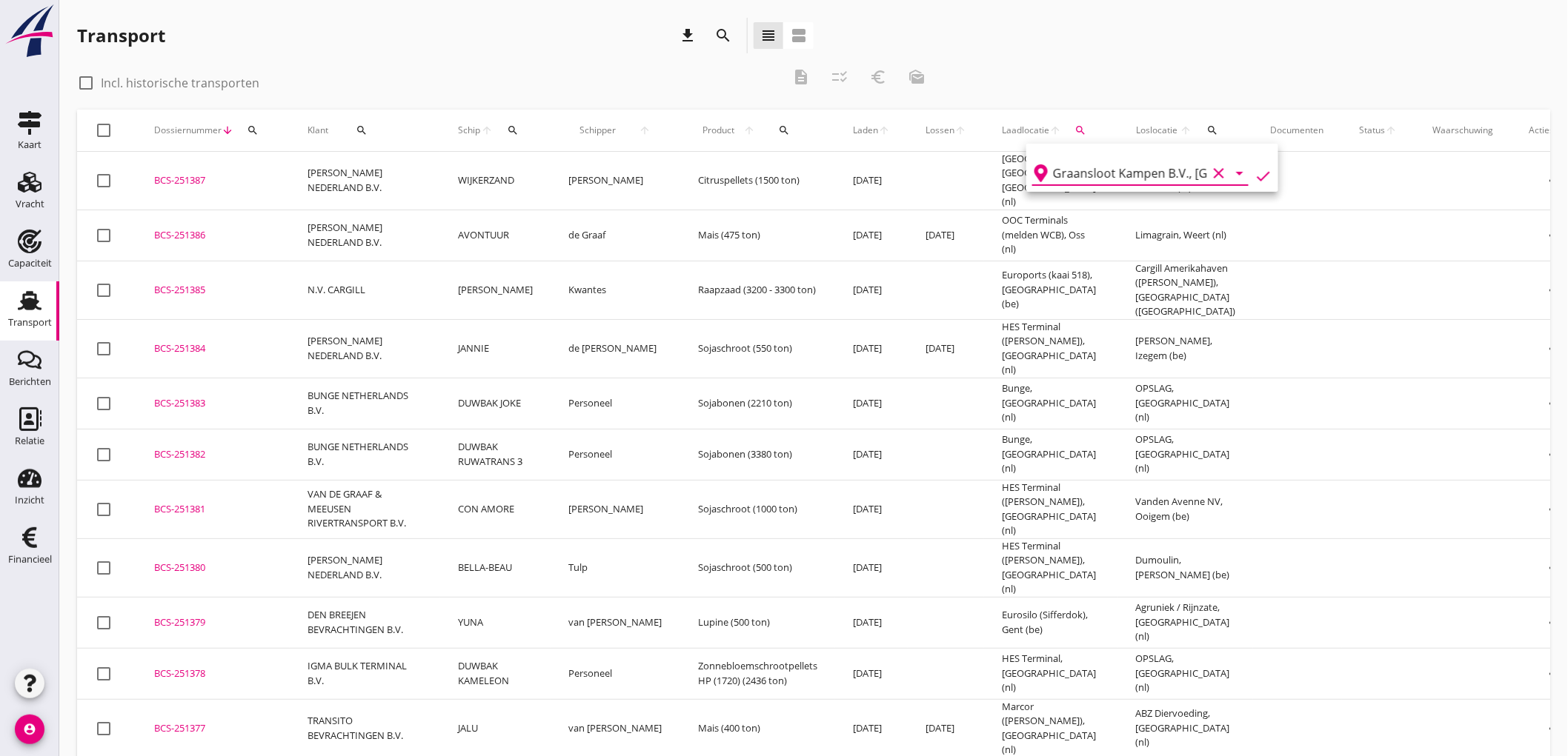
click at [1258, 173] on icon "check" at bounding box center [1264, 176] width 18 height 18
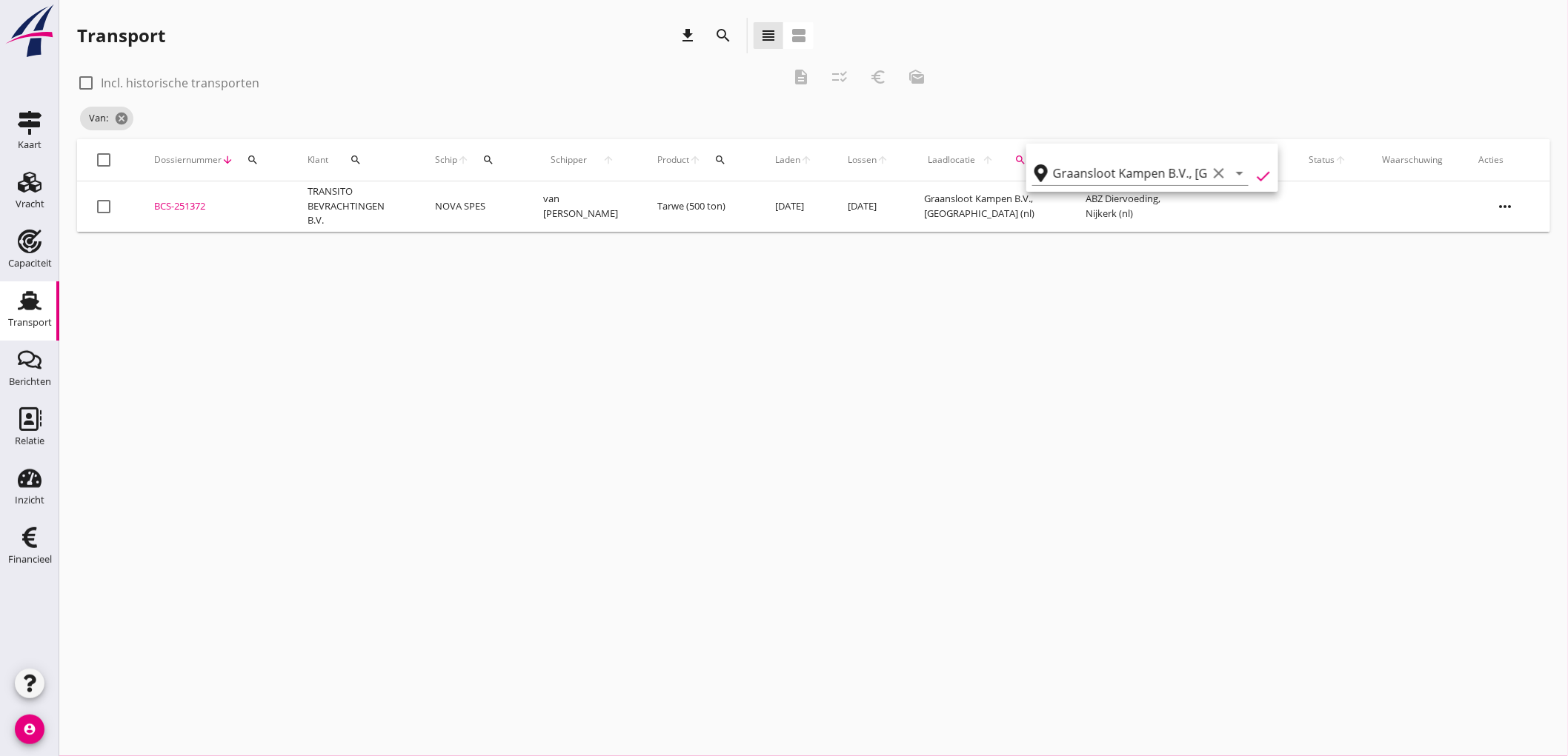
type input "Graansloot Kampen B.V."
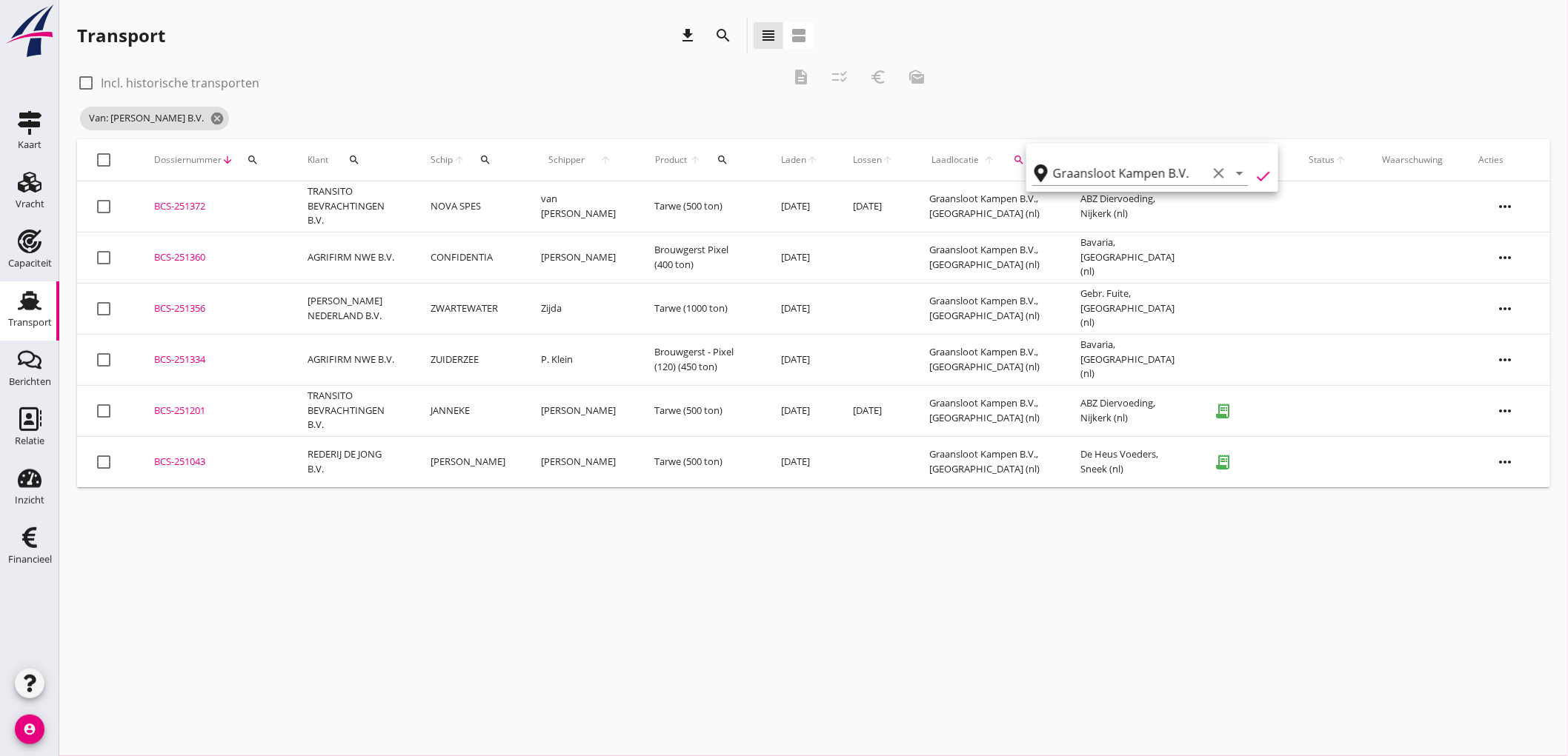
click at [1255, 175] on icon "check" at bounding box center [1264, 176] width 18 height 18
click at [1263, 67] on div "check_box_outline_blank Incl. historische transporten description checklist_rtl…" at bounding box center [813, 99] width 1473 height 80
click at [1157, 165] on icon "search" at bounding box center [1161, 160] width 12 height 12
click at [1202, 204] on input "text" at bounding box center [1251, 203] width 154 height 24
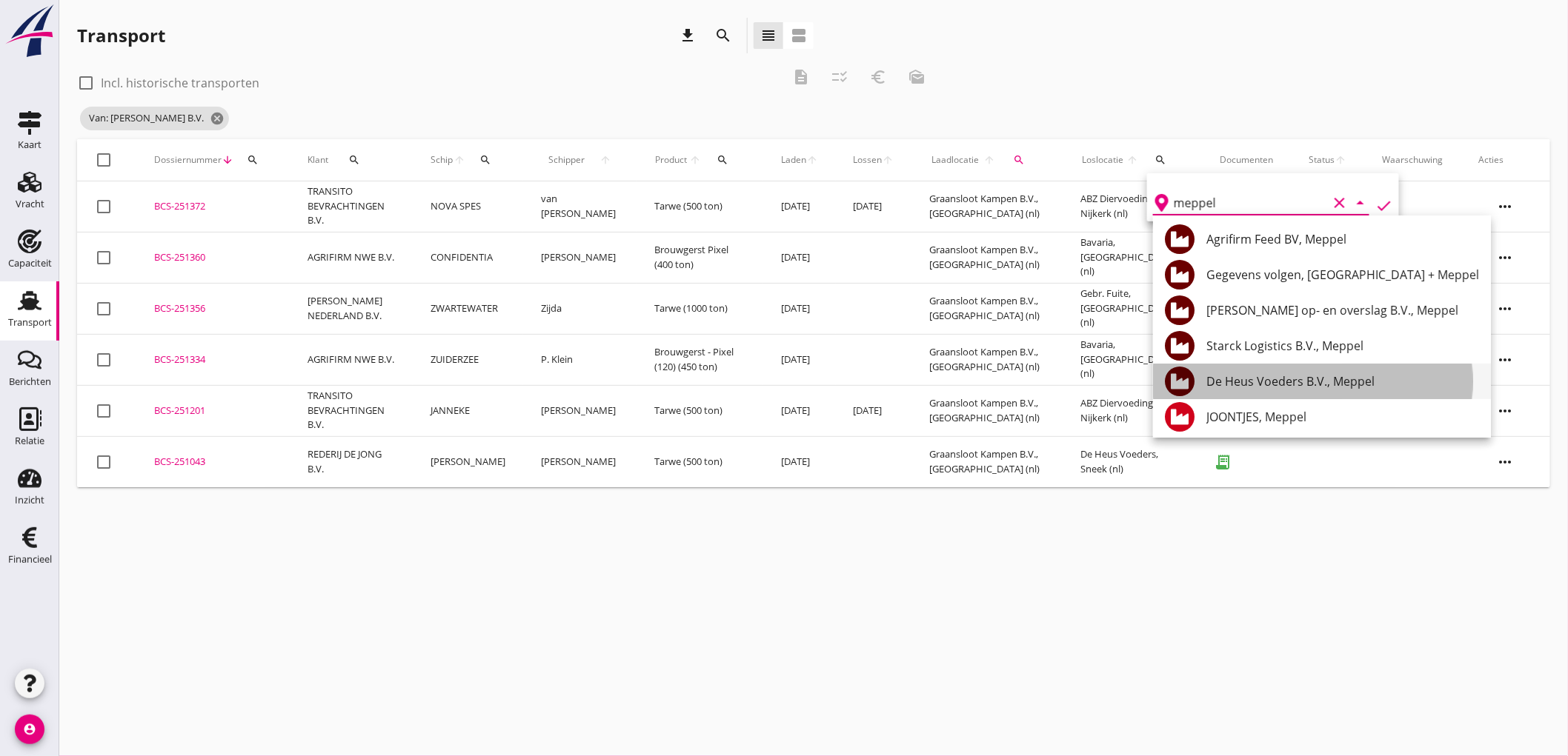
click at [1317, 381] on div "De Heus Voeders B.V., Meppel" at bounding box center [1343, 381] width 273 height 18
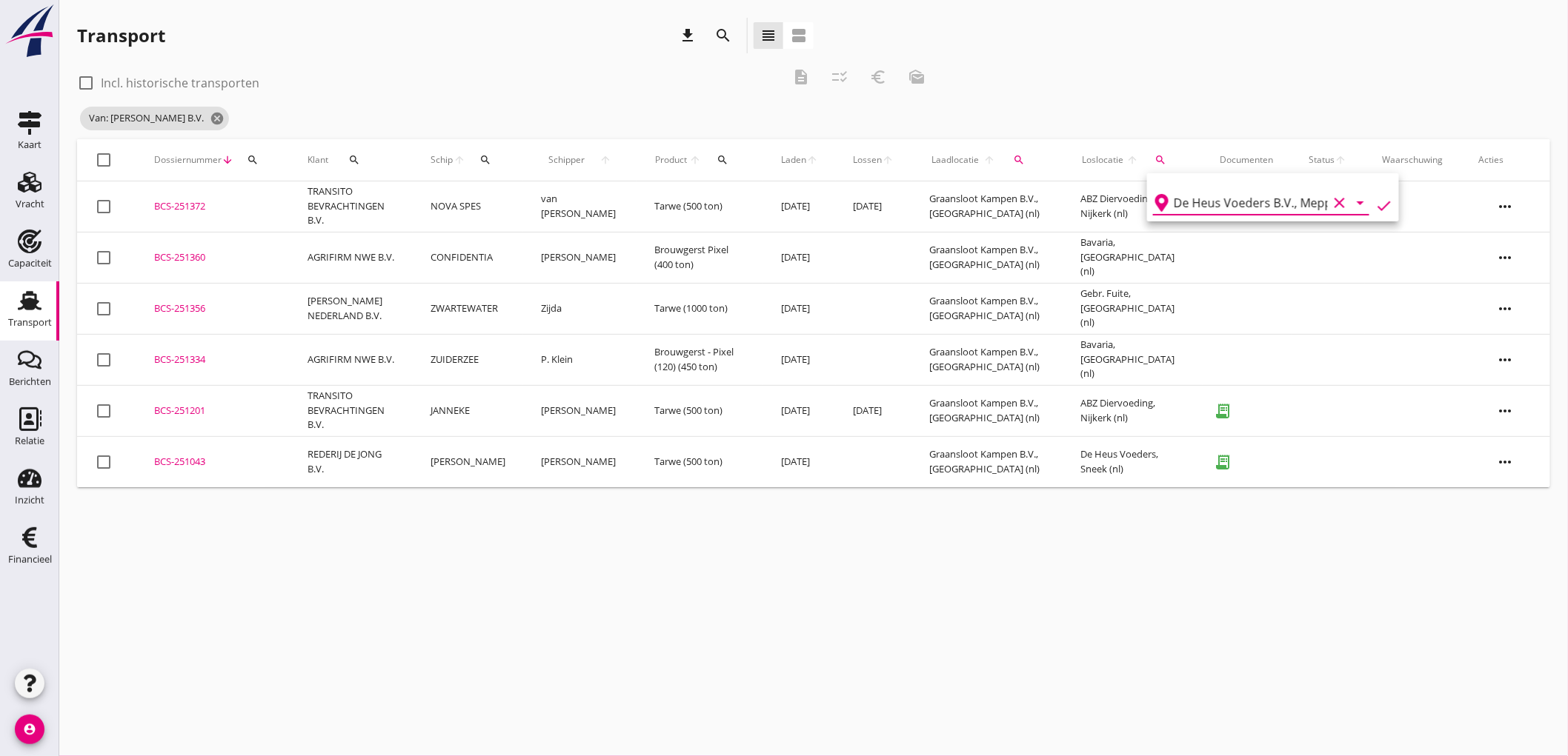
click at [1376, 207] on icon "check" at bounding box center [1385, 206] width 18 height 18
type input "De Heus Voeders B.V."
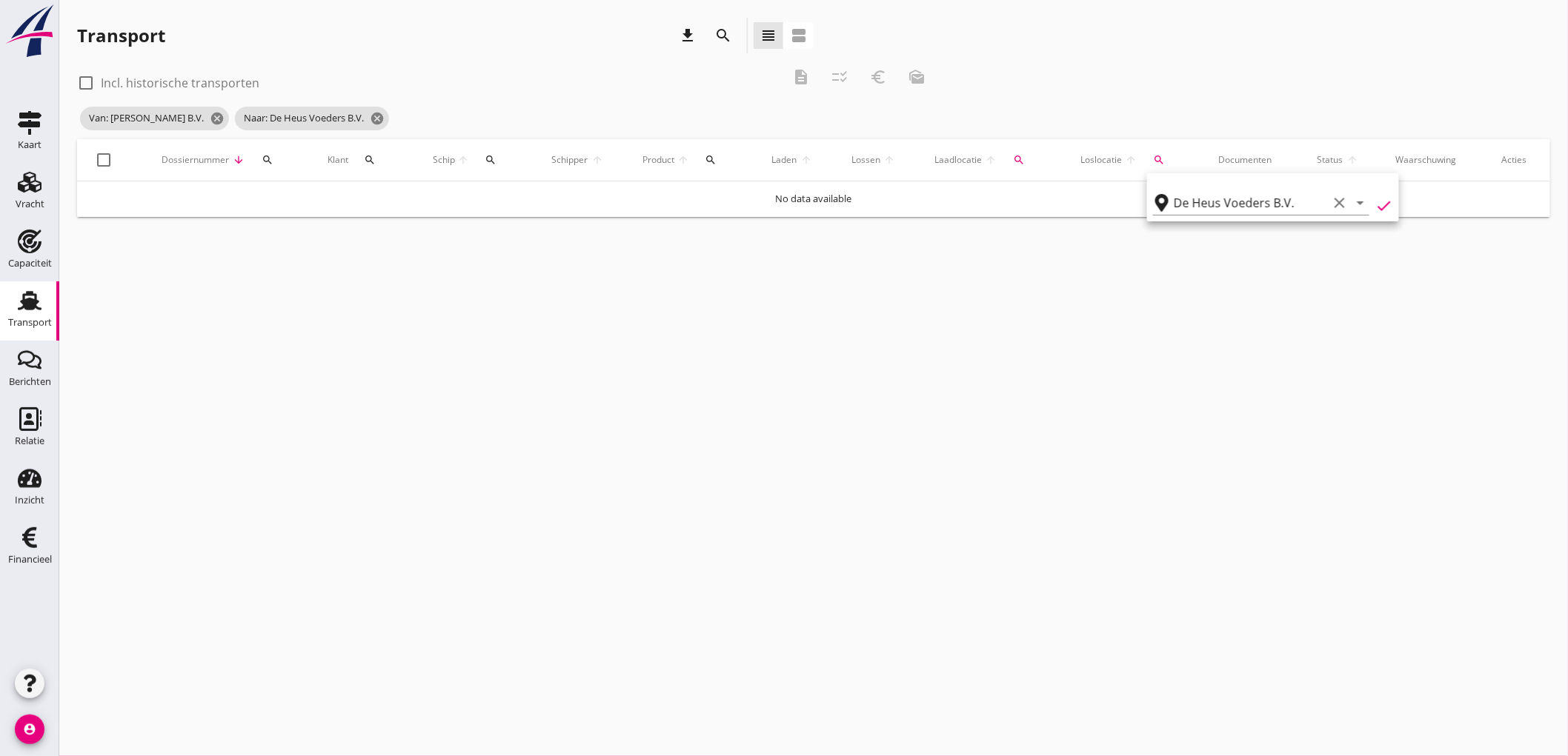
click at [100, 78] on div "check_box_outline_blank Incl. historische transporten" at bounding box center [168, 83] width 183 height 18
click at [83, 83] on div at bounding box center [86, 83] width 25 height 25
checkbox input "true"
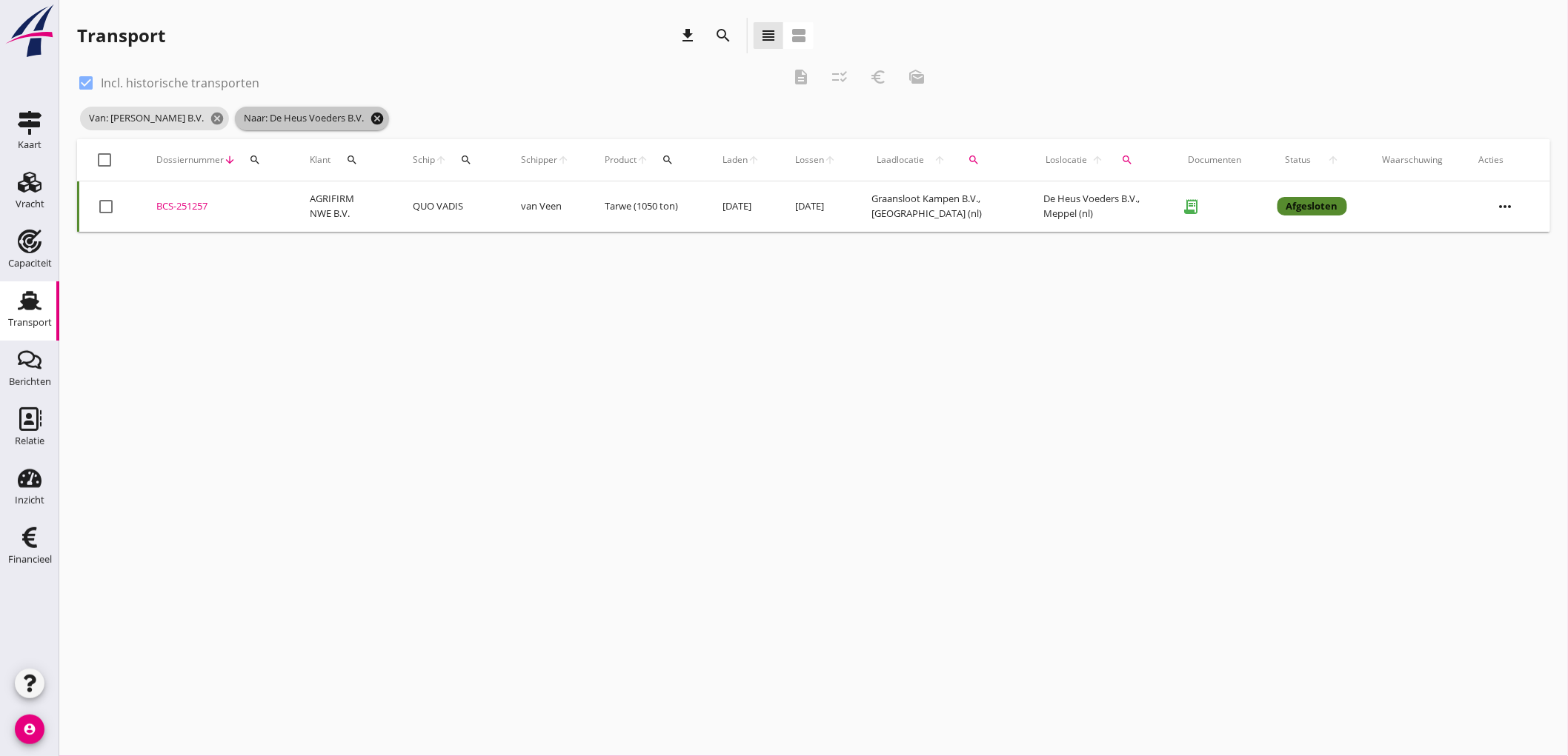
click at [385, 120] on icon "cancel" at bounding box center [377, 119] width 15 height 15
click at [224, 119] on icon "cancel" at bounding box center [217, 119] width 15 height 15
